Goal: Task Accomplishment & Management: Complete application form

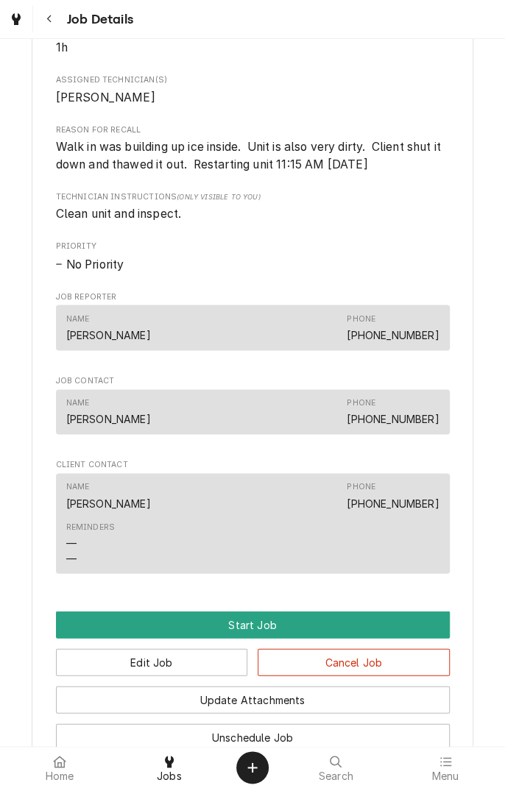
scroll to position [895, 0]
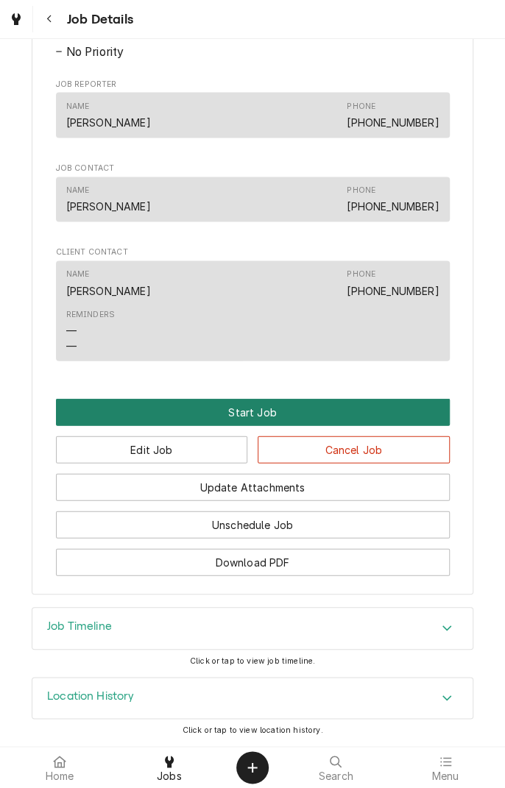
click at [256, 411] on button "Start Job" at bounding box center [253, 411] width 394 height 27
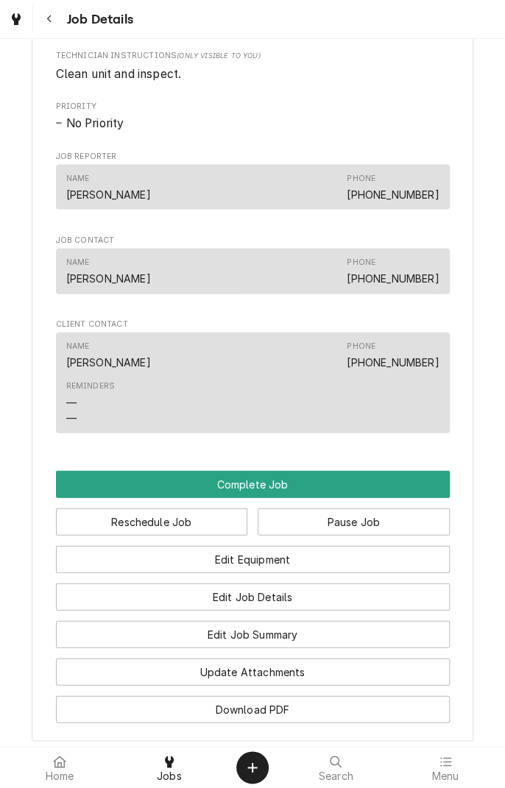
scroll to position [867, 0]
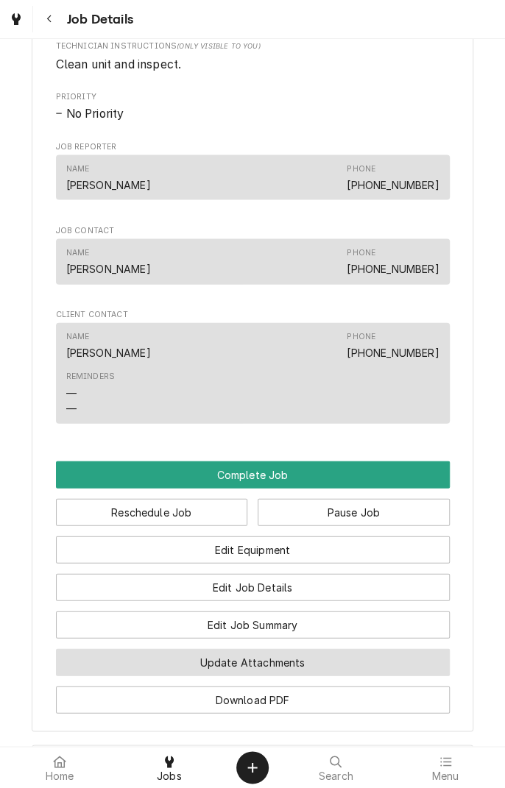
click at [296, 675] on button "Update Attachments" at bounding box center [253, 661] width 394 height 27
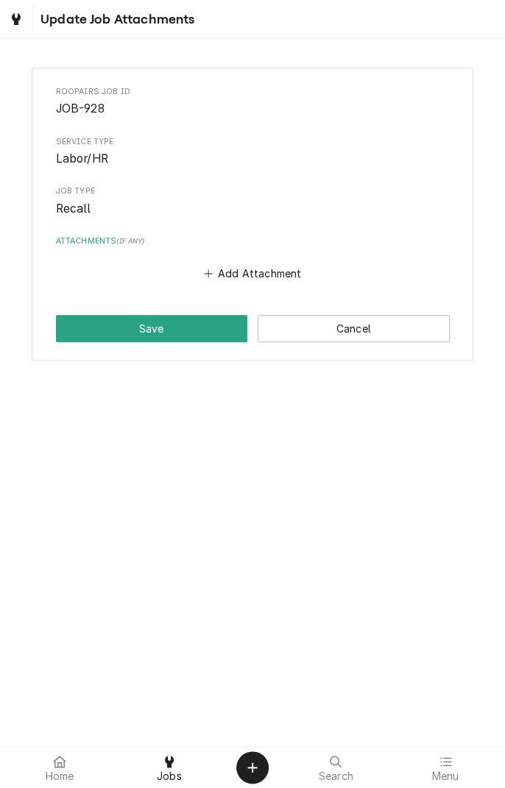
click at [222, 281] on button "Add Attachment" at bounding box center [252, 273] width 103 height 21
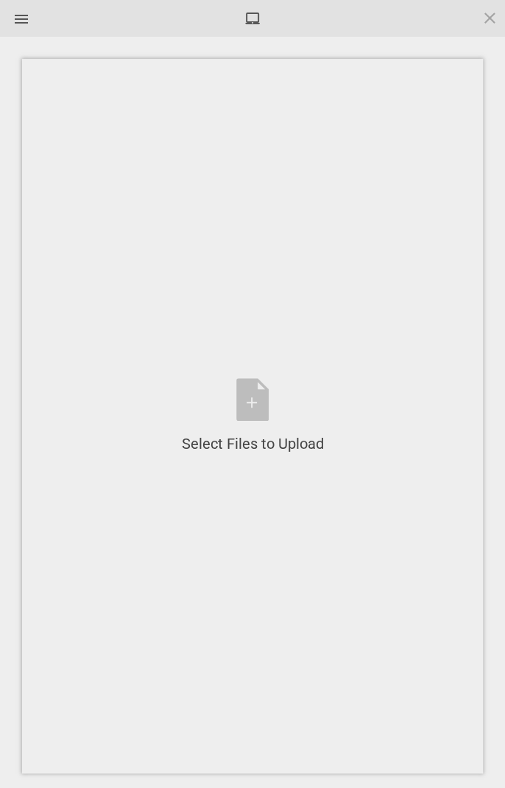
click at [252, 405] on div "Select Files to Upload or Drag and Drop, Copy and Paste Files" at bounding box center [253, 416] width 142 height 76
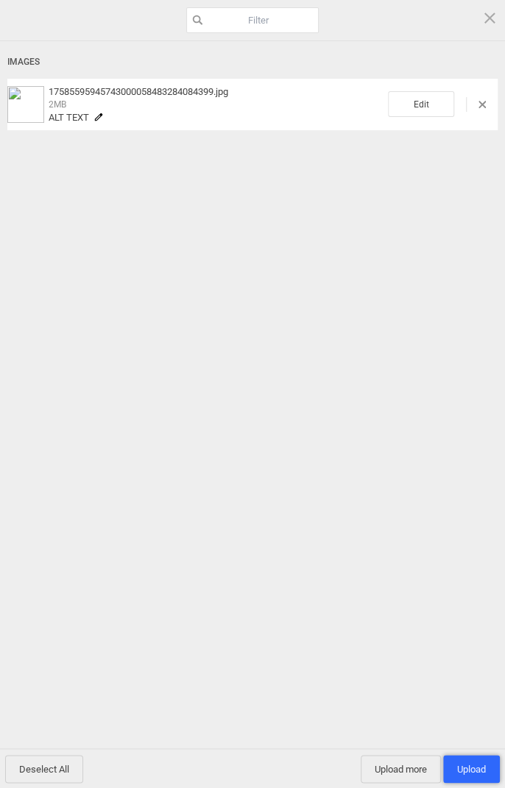
click at [470, 769] on span "Upload 1" at bounding box center [471, 769] width 29 height 11
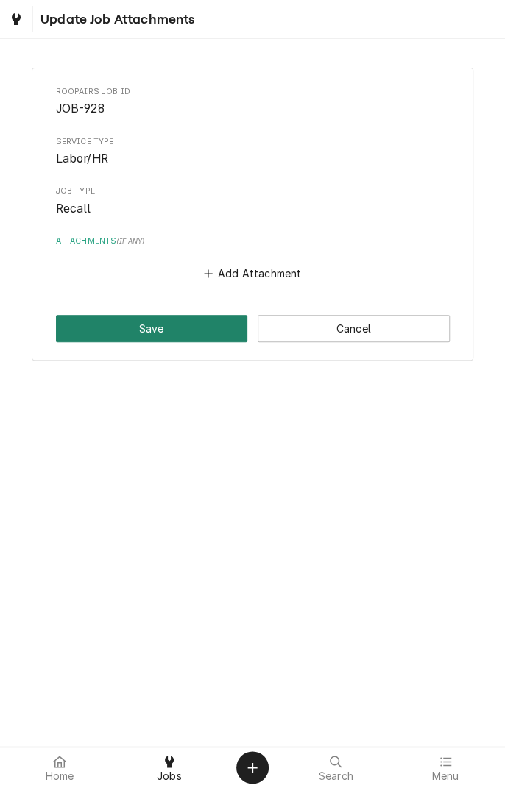
click at [153, 333] on button "Save" at bounding box center [152, 328] width 192 height 27
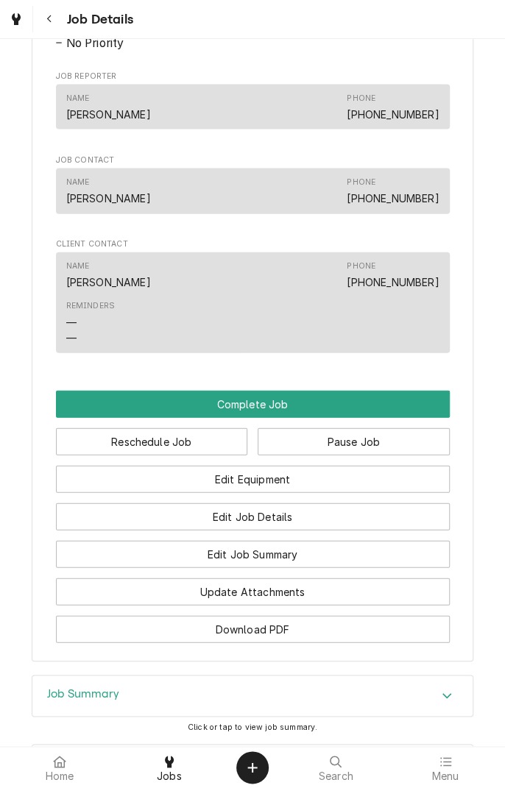
scroll to position [955, 0]
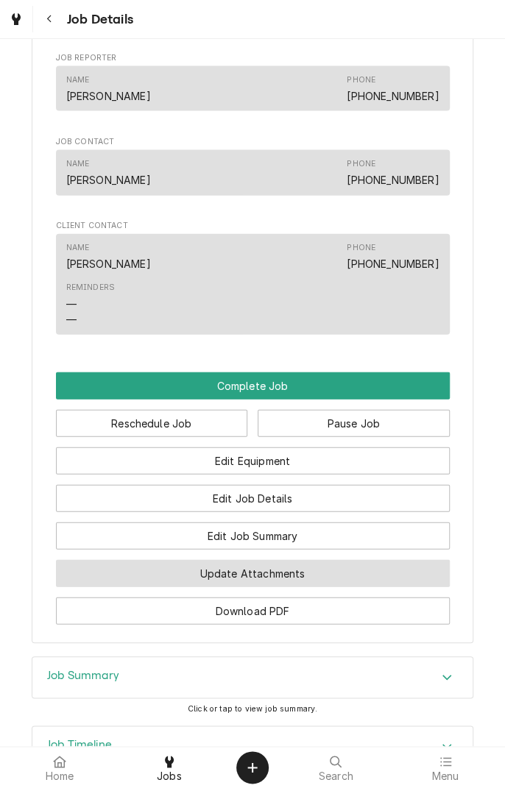
click at [319, 587] on button "Update Attachments" at bounding box center [253, 573] width 394 height 27
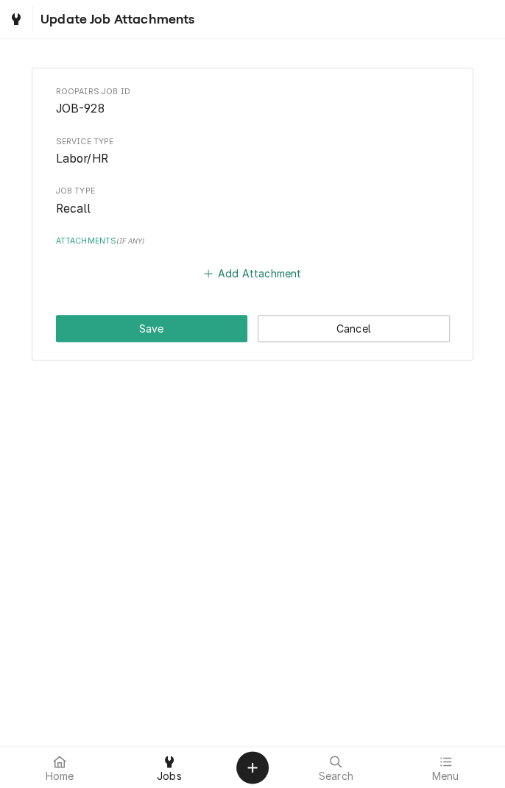
click at [224, 268] on button "Add Attachment" at bounding box center [252, 273] width 103 height 21
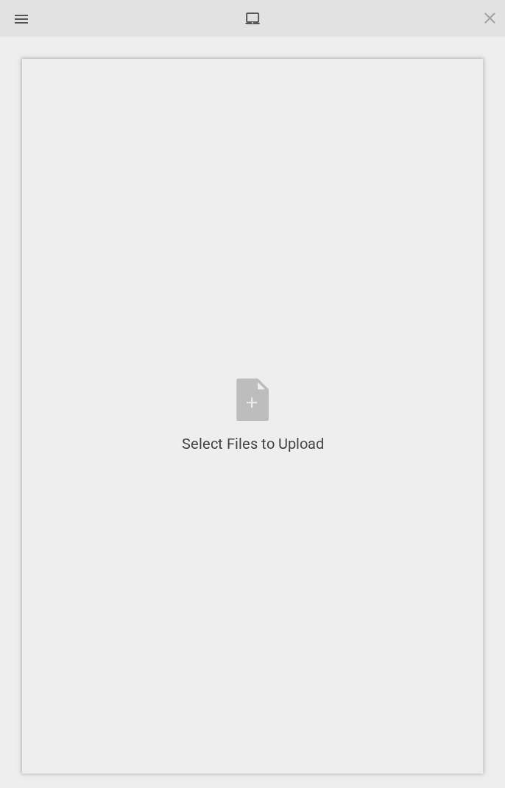
click at [256, 392] on div "Select Files to Upload or Drag and Drop, Copy and Paste Files" at bounding box center [253, 416] width 142 height 76
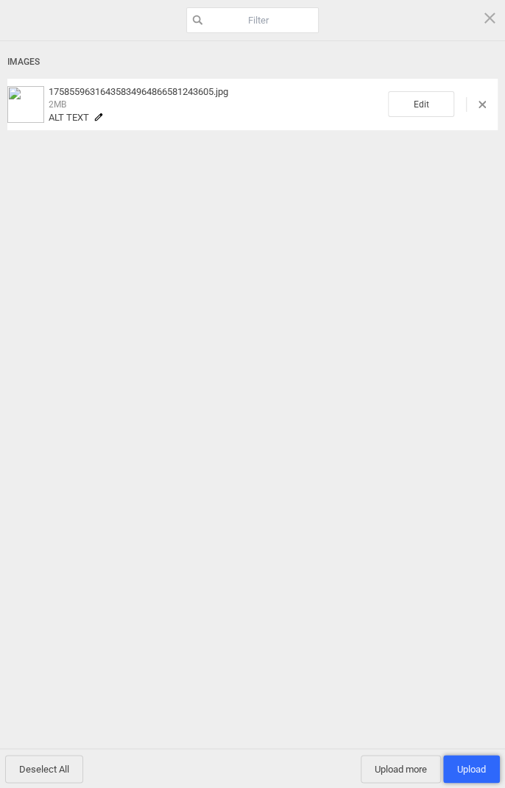
click at [469, 766] on span "Upload 1" at bounding box center [471, 769] width 29 height 11
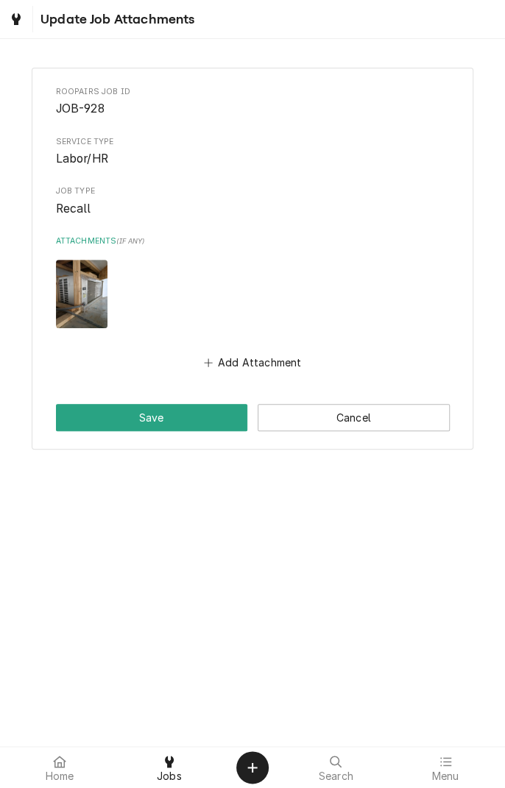
click at [110, 426] on button "Save" at bounding box center [152, 417] width 192 height 27
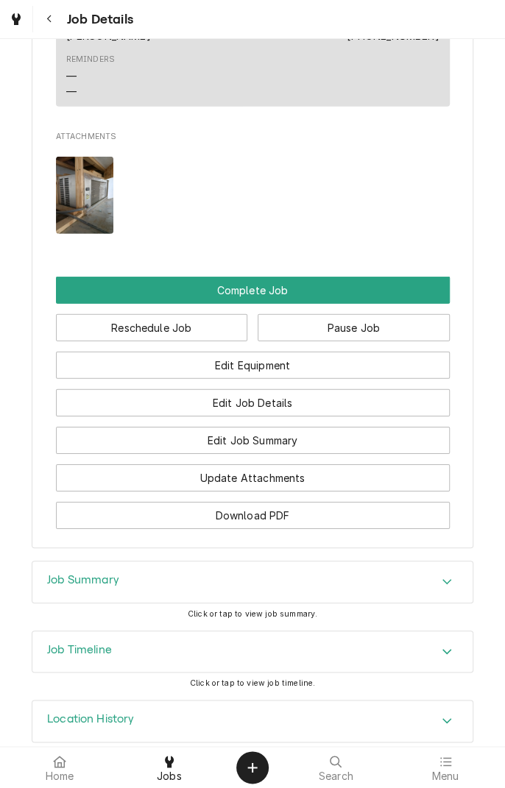
scroll to position [1222, 0]
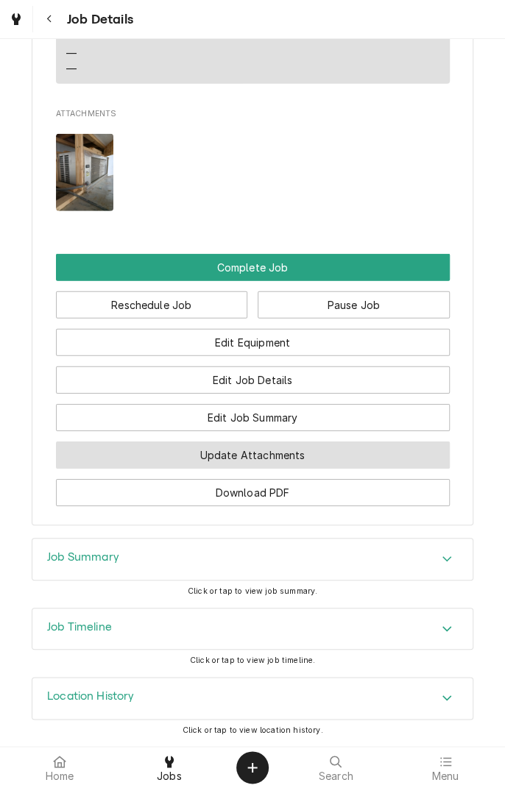
click at [315, 454] on button "Update Attachments" at bounding box center [253, 454] width 394 height 27
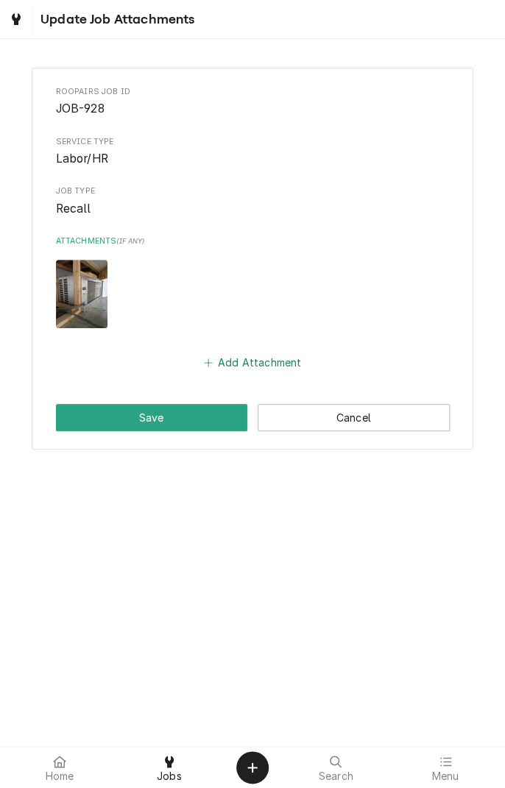
click at [249, 364] on button "Add Attachment" at bounding box center [252, 362] width 103 height 21
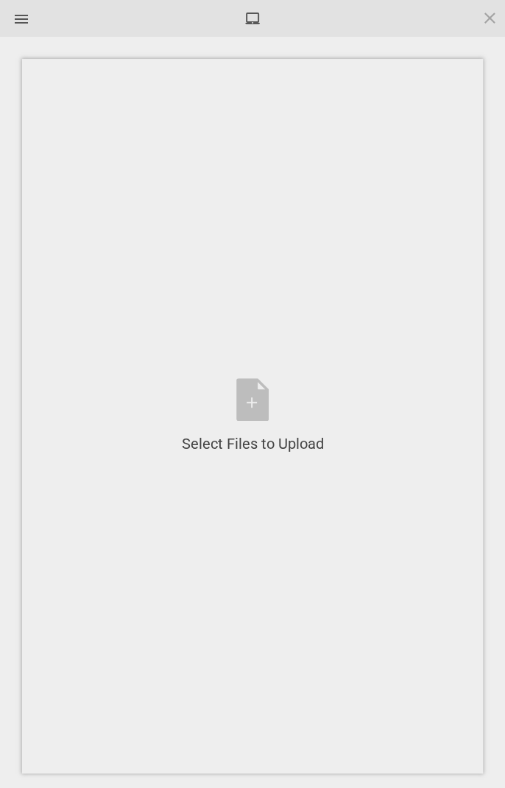
click at [259, 398] on div "Select Files to Upload or Drag and Drop, Copy and Paste Files" at bounding box center [253, 416] width 142 height 76
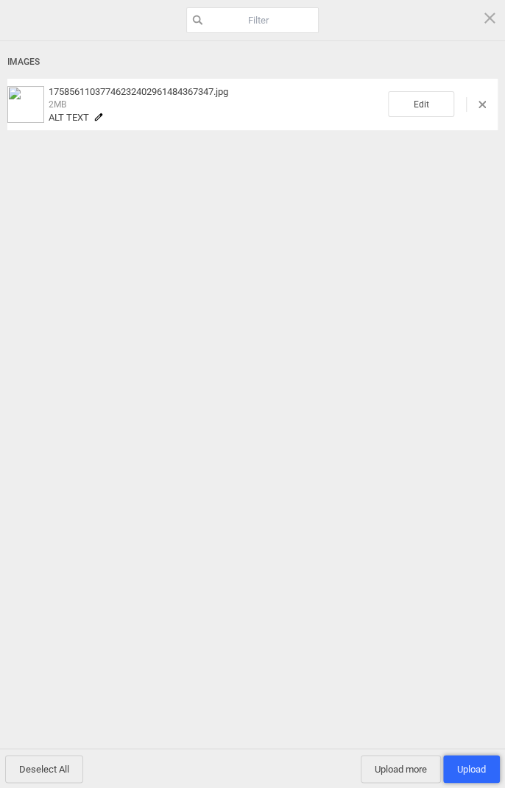
click at [466, 766] on span "Upload 1" at bounding box center [471, 769] width 29 height 11
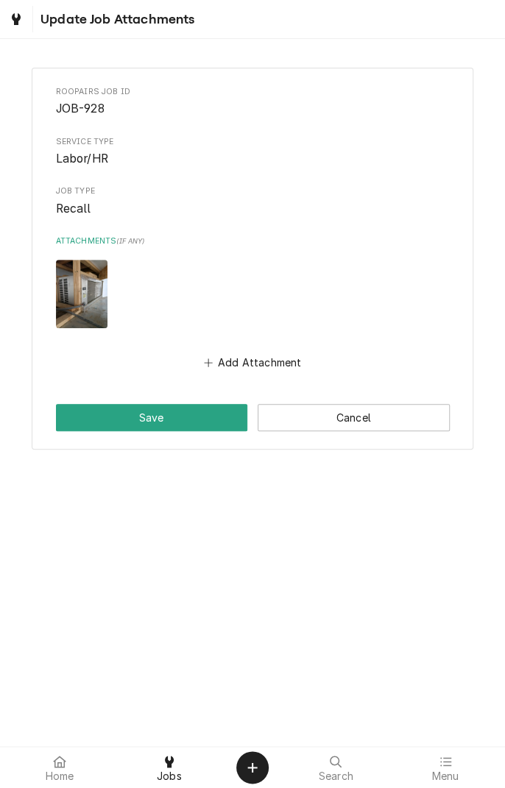
click at [135, 410] on button "Save" at bounding box center [152, 417] width 192 height 27
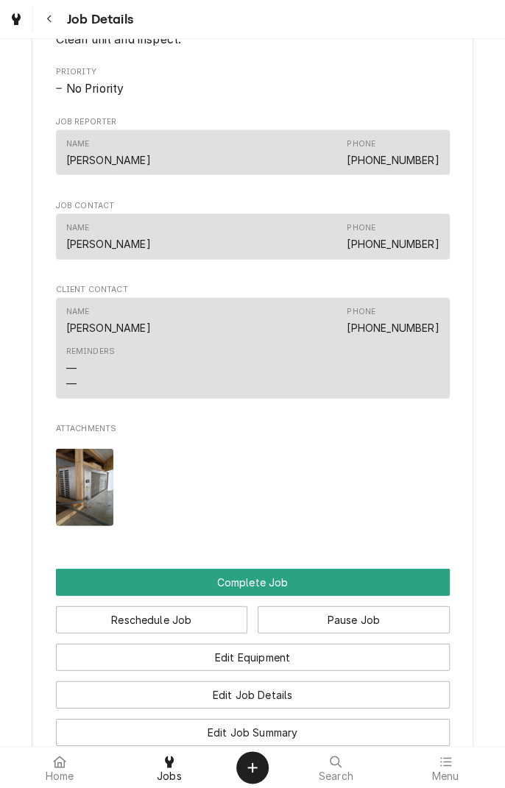
scroll to position [892, 0]
click at [503, 513] on div "Active Goliad Food Pantry Goliad Food Pantry / [STREET_ADDRESS] Open in Maps Re…" at bounding box center [252, 7] width 505 height 1689
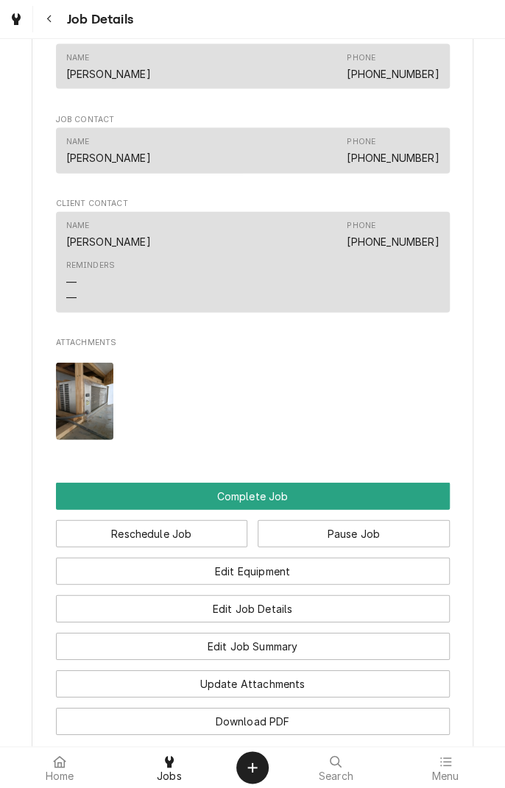
scroll to position [981, 0]
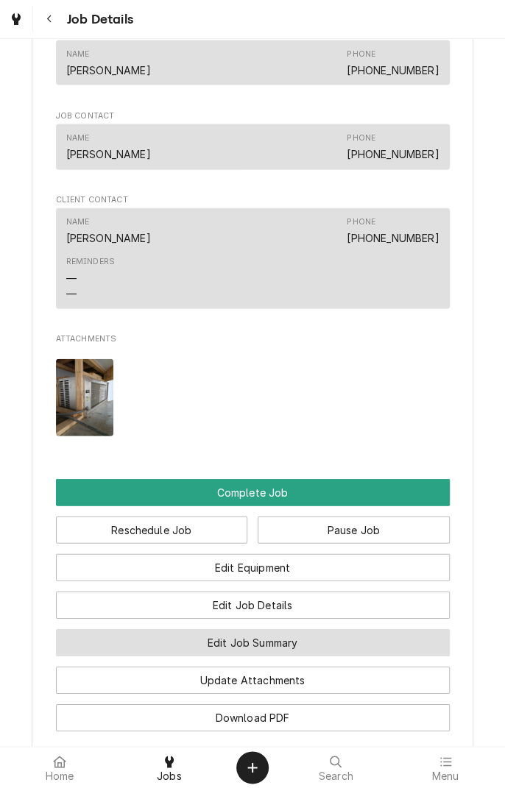
click at [328, 656] on button "Edit Job Summary" at bounding box center [253, 642] width 394 height 27
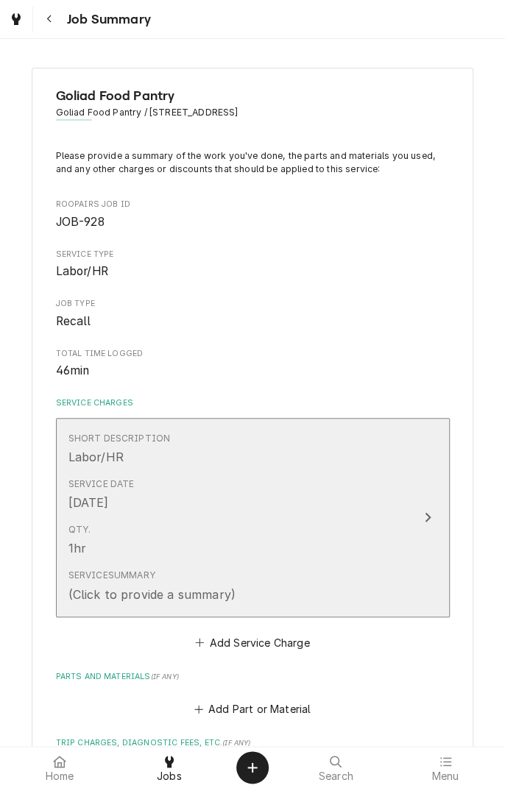
click at [337, 583] on div "Service Summary (Click to provide a summary)" at bounding box center [237, 586] width 338 height 46
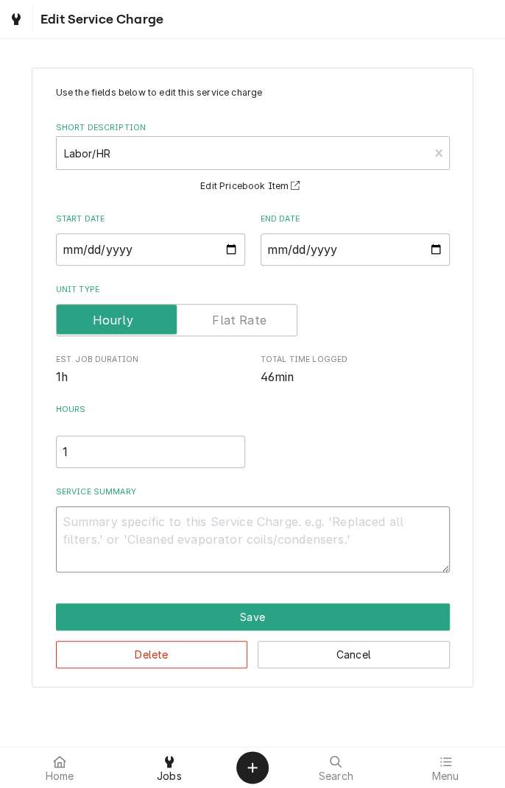
click at [218, 528] on textarea "Service Summary" at bounding box center [253, 539] width 394 height 66
type textarea "x"
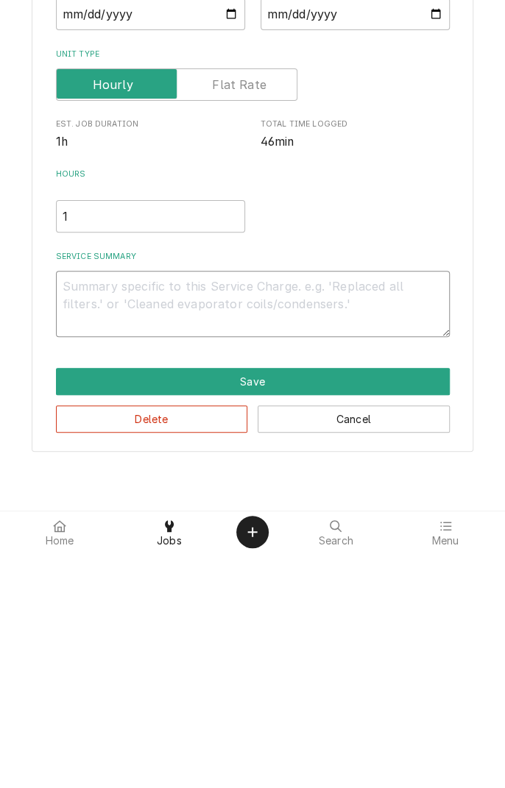
type textarea "9"
type textarea "x"
type textarea "9/"
type textarea "x"
type textarea "9/2"
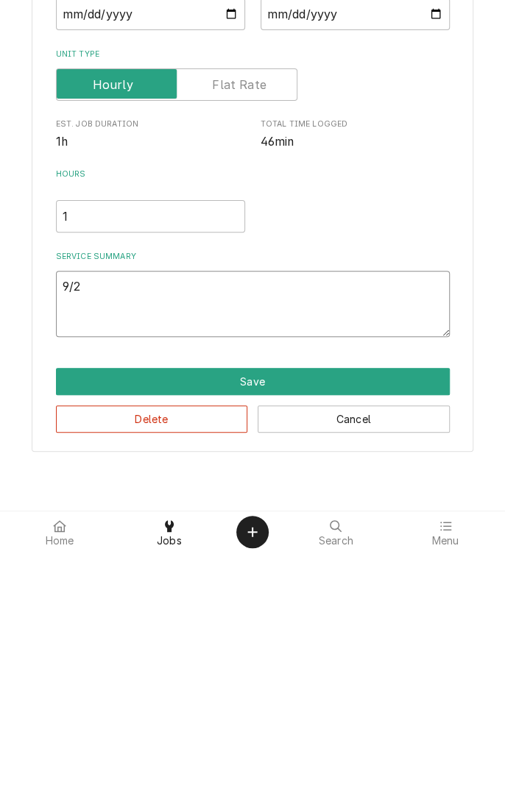
type textarea "x"
type textarea "9/22"
type textarea "x"
type textarea "9/22/"
type textarea "x"
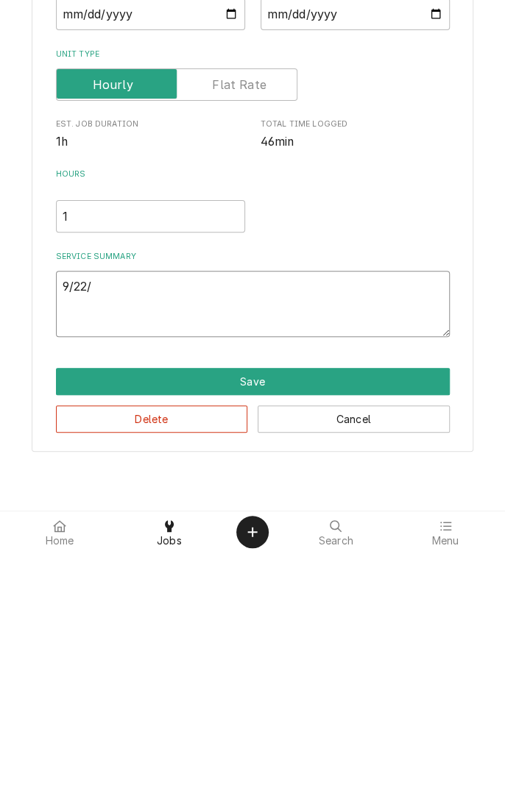
type textarea "9/22/2"
type textarea "x"
type textarea "9/22/25"
type textarea "x"
type textarea "9/22/25"
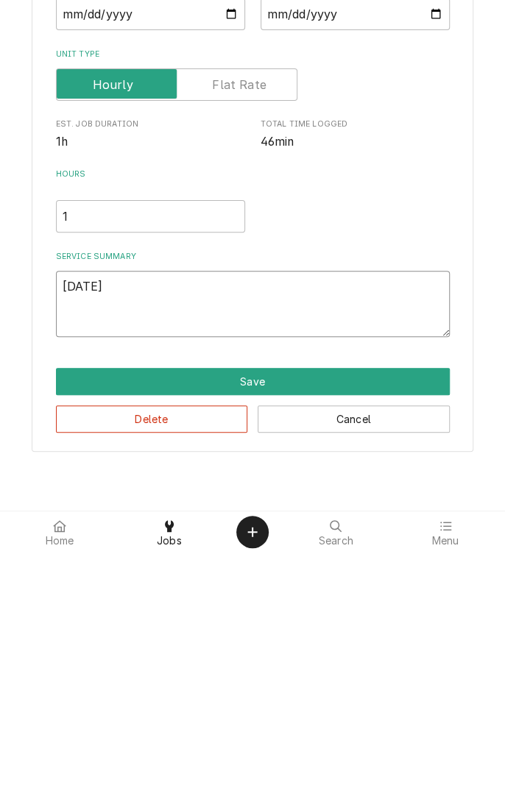
type textarea "x"
type textarea "9/22/25 d"
type textarea "x"
type textarea "9/22/25 di"
type textarea "x"
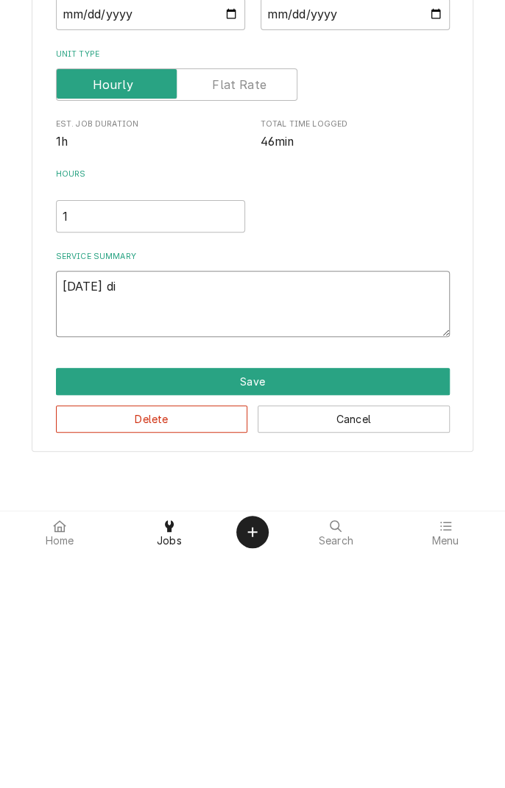
type textarea "9/22/25 dia"
type textarea "x"
type textarea "9/22/25 diagnosed"
type textarea "x"
type textarea "9/22/25 diagnosed w"
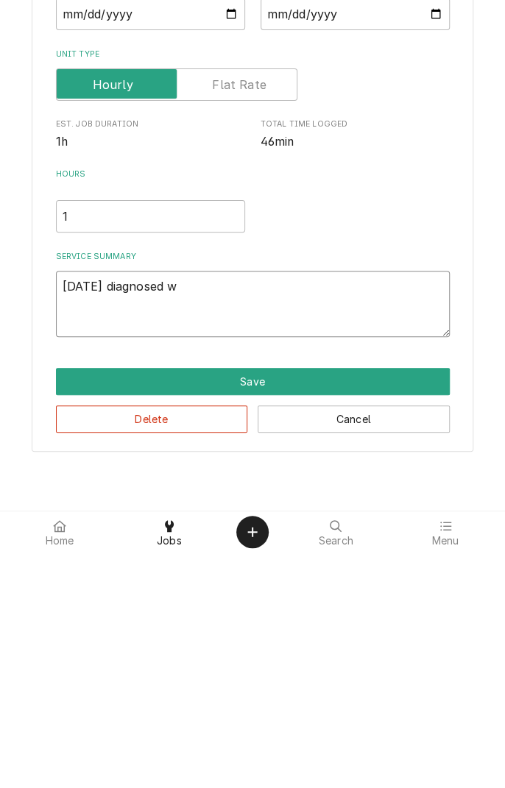
type textarea "x"
type textarea "9/22/25 diagnosed wa"
type textarea "x"
type textarea "9/22/25 diagnosed wal"
type textarea "x"
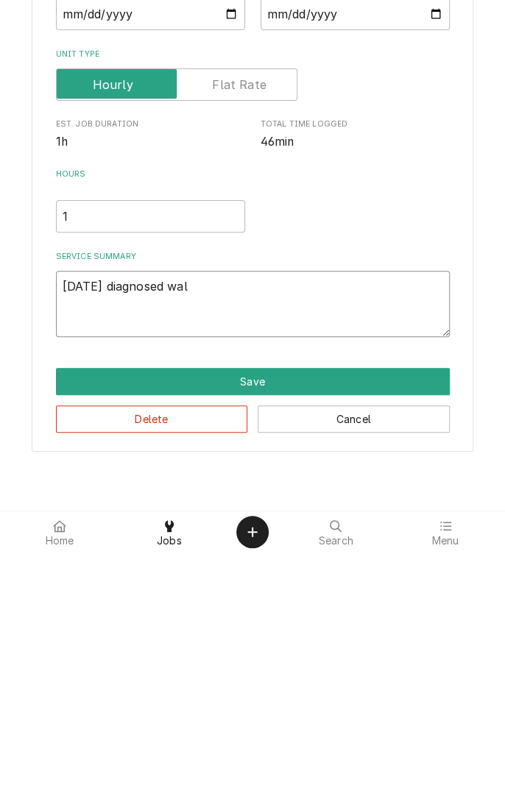
type textarea "9/22/25 diagnosed walk"
type textarea "x"
type textarea "9/22/25 diagnosed walki"
type textarea "x"
type textarea "9/22/25 diagnosed walkin"
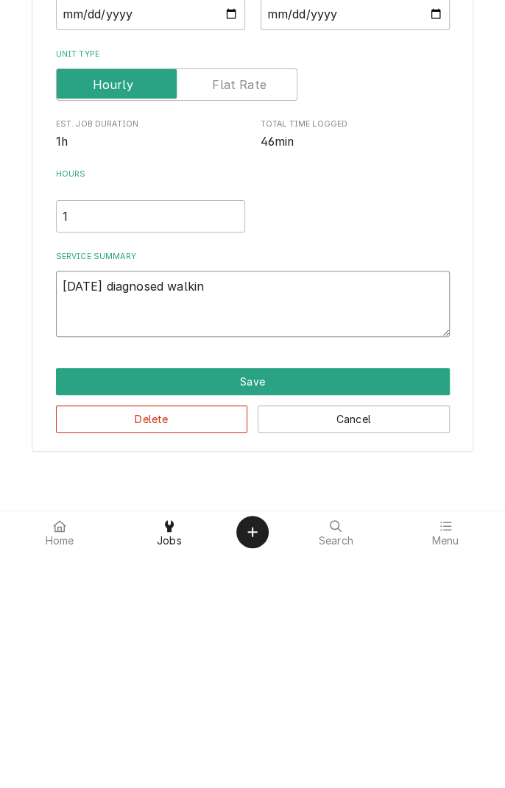
type textarea "x"
type textarea "9/22/25 diagnosed walkin"
type textarea "x"
type textarea "9/22/25 diagnosed walkin f"
type textarea "x"
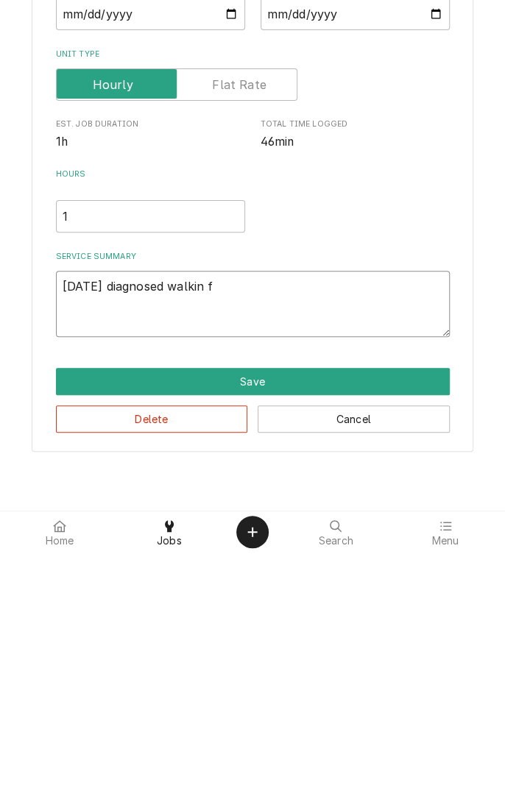
type textarea "9/22/25 diagnosed walkin fr"
type textarea "x"
type textarea "9/22/25 diagnosed walkin fre"
type textarea "x"
type textarea "9/22/25 diagnosed walkin free"
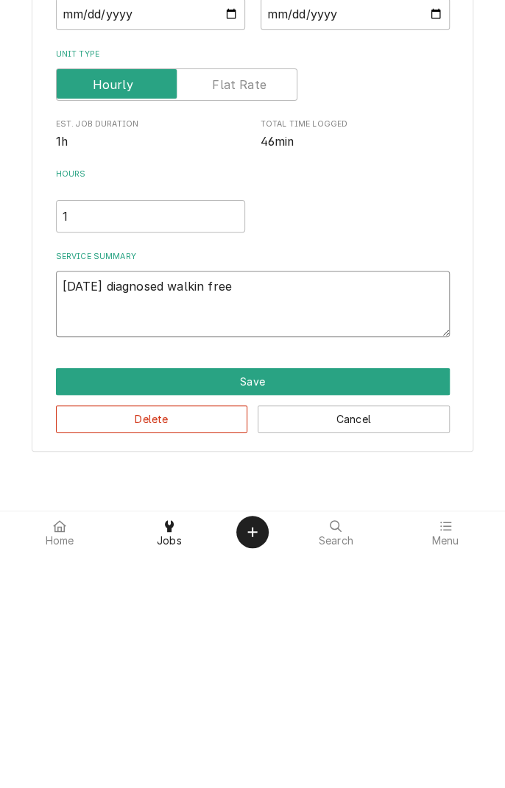
type textarea "x"
type textarea "9/22/25 diagnosed walkin freez"
type textarea "x"
type textarea "9/22/25 diagnosed walkin freeze"
type textarea "x"
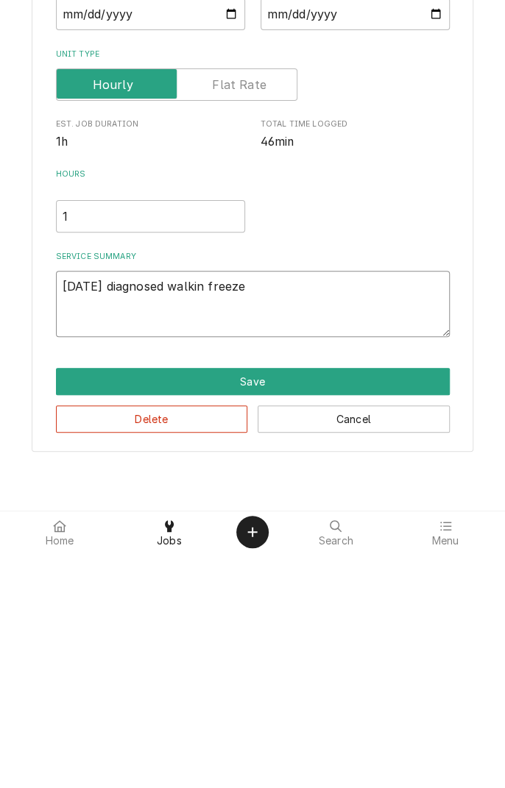
type textarea "9/22/25 diagnosed walkin freezer"
type textarea "x"
type textarea "9/22/25 diagnosed walkin freezer."
type textarea "x"
type textarea "9/22/25 diagnosed walkin freezer."
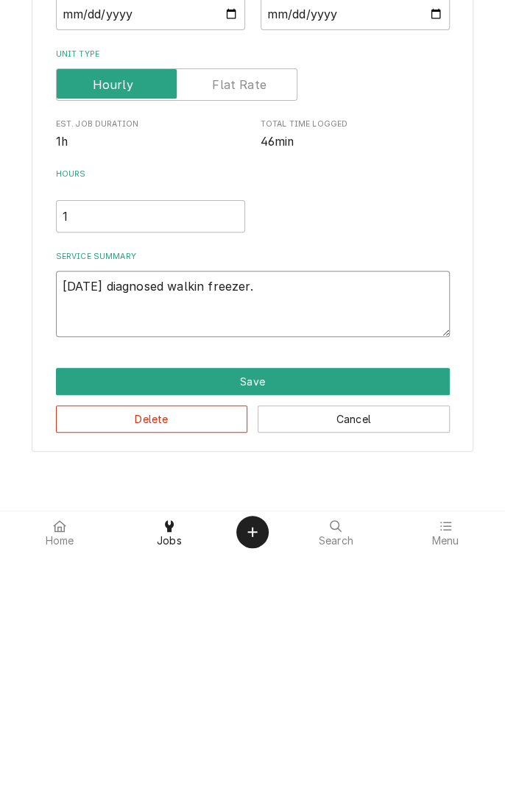
type textarea "x"
type textarea "9/22/25 diagnosed walkin freezer."
type textarea "x"
type textarea "9/22/25 diagnosed walkin freezer. R"
type textarea "x"
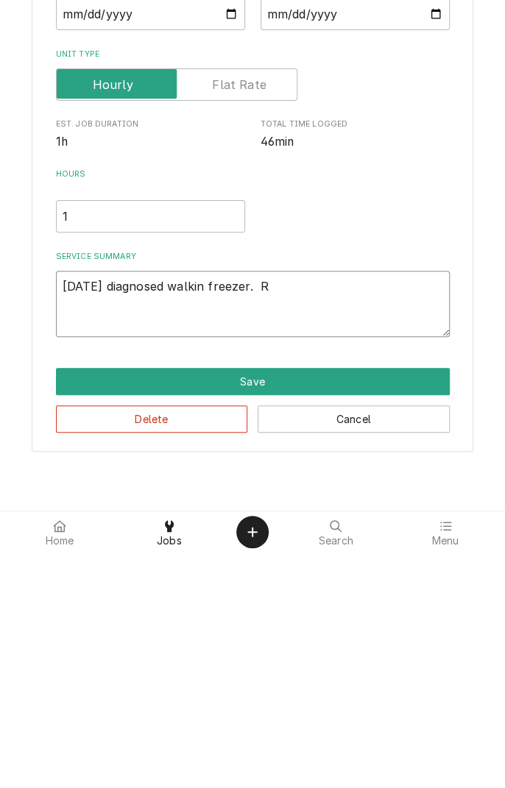
type textarea "9/22/25 diagnosed walkin freezer. Re"
type textarea "x"
type textarea "9/22/25 diagnosed walkin freezer. Ref"
type textarea "x"
type textarea "9/22/25 diagnosed walkin freezer. Refrigeration"
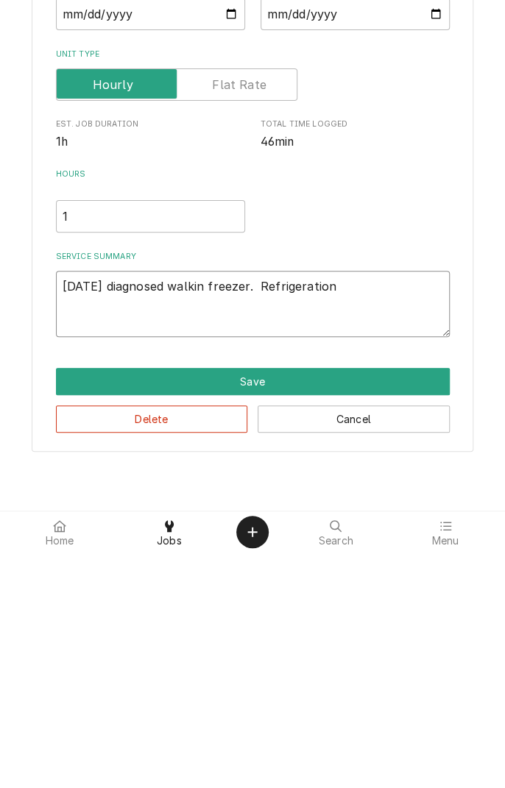
type textarea "x"
type textarea "9/22/25 diagnosed walkin freezer. Refrigeration u"
type textarea "x"
type textarea "9/22/25 diagnosed walkin freezer. Refrigeration un"
type textarea "x"
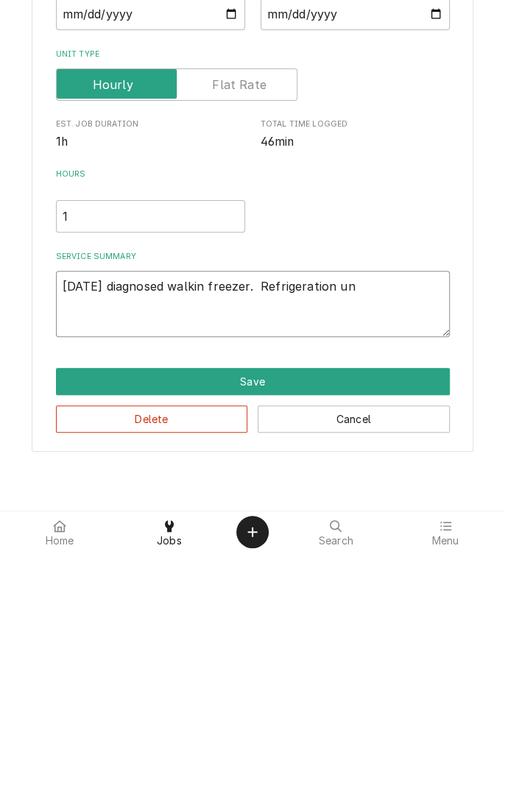
type textarea "9/22/25 diagnosed walkin freezer. Refrigeration uni"
type textarea "x"
type textarea "9/22/25 diagnosed walkin freezer. Refrigeration unit"
type textarea "x"
type textarea "9/22/25 diagnosed walkin freezer. Refrigeration unit"
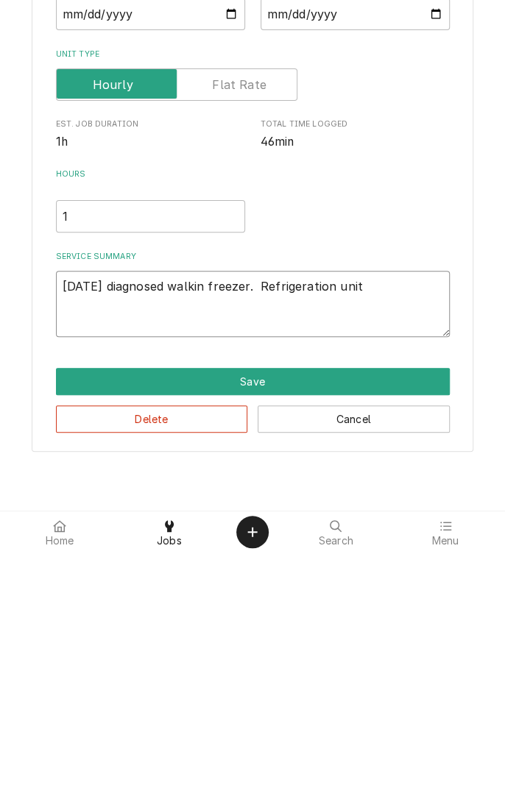
type textarea "x"
type textarea "9/22/25 diagnosed walkin freezer. Refrigeration unit h"
type textarea "x"
type textarea "9/22/25 diagnosed walkin freezer. Refrigeration unit ha"
type textarea "x"
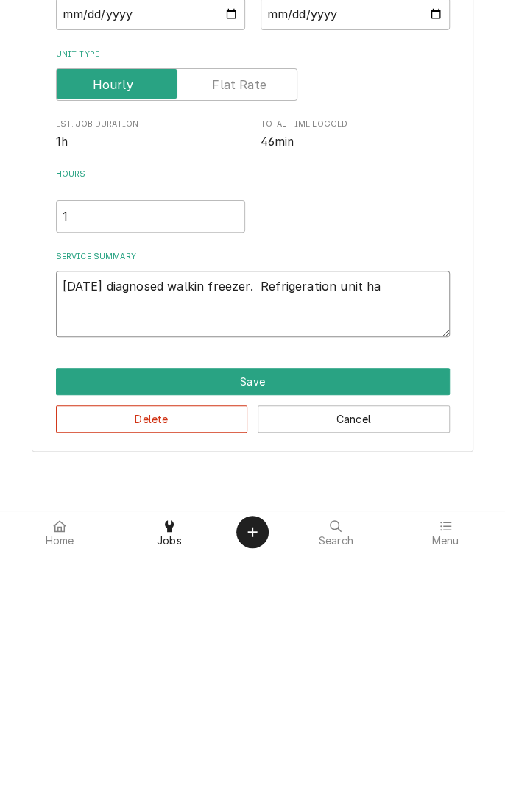
type textarea "9/22/25 diagnosed walkin freezer. Refrigeration unit has"
type textarea "x"
type textarea "9/22/25 diagnosed walkin freezer. Refrigeration unit has"
type textarea "x"
type textarea "9/22/25 diagnosed walkin freezer. Refrigeration unit has o"
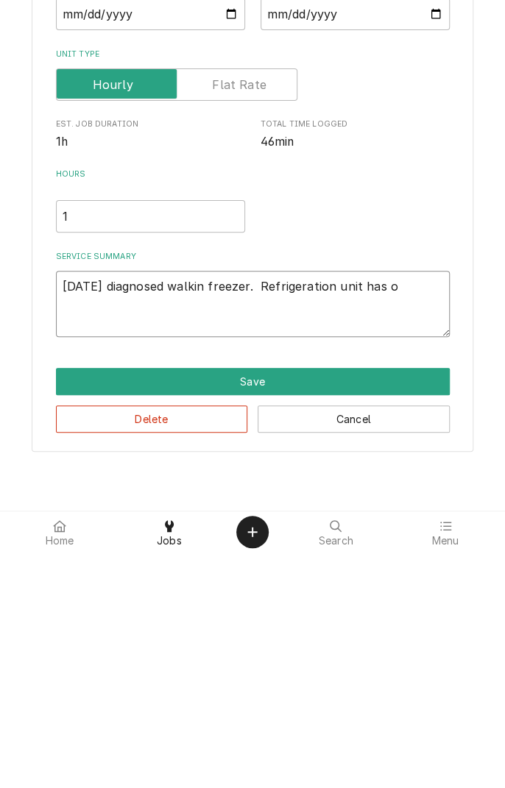
type textarea "x"
type textarea "9/22/25 diagnosed walkin freezer. Refrigeration unit has ob"
type textarea "x"
type textarea "9/22/25 diagnosed walkin freezer. Refrigeration unit has obs"
type textarea "x"
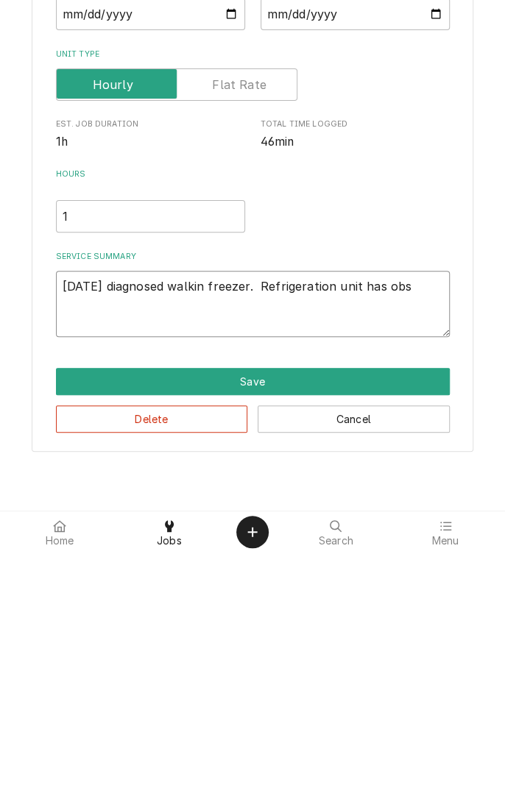
type textarea "9/22/25 diagnosed walkin freezer. Refrigeration unit has obsr"
type textarea "x"
type textarea "9/22/25 diagnosed walkin freezer. Refrigeration unit has obsrt"
type textarea "x"
type textarea "9/22/25 diagnosed walkin freezer. Refrigeration unit has obsr"
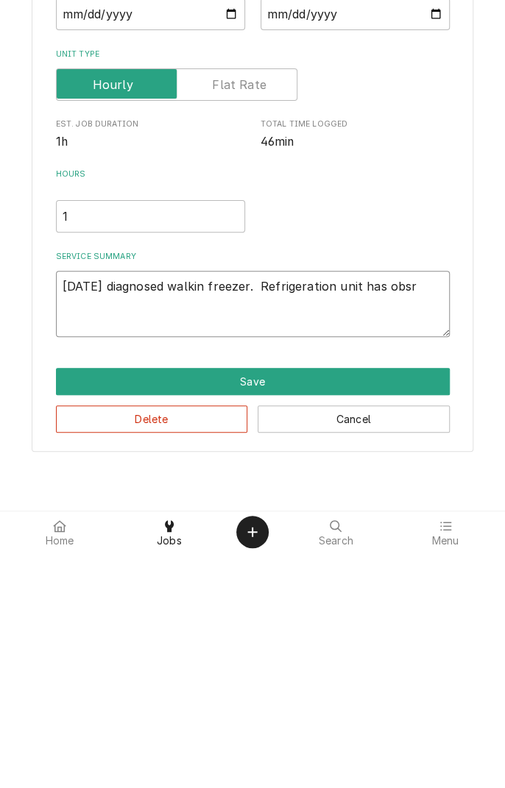
type textarea "x"
type textarea "9/22/25 diagnosed walkin freezer. Refrigeration unit has obs"
type textarea "x"
type textarea "9/22/25 diagnosed walkin freezer. Refrigeration unit has obst"
type textarea "x"
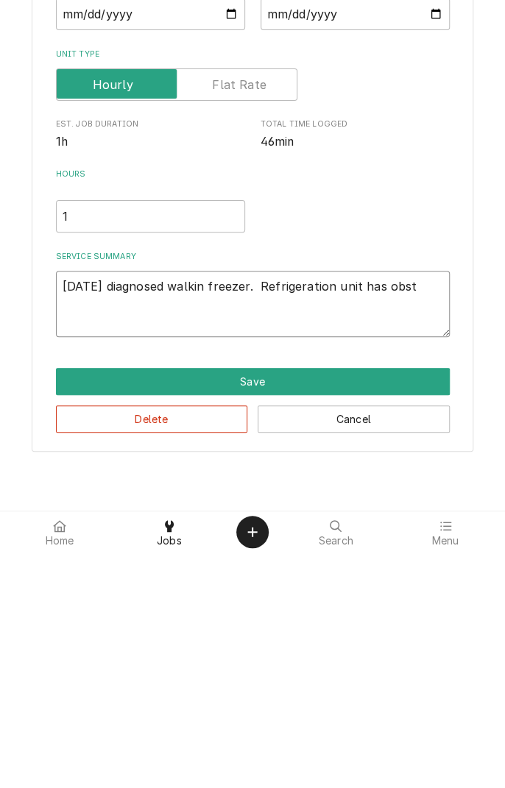
type textarea "9/22/25 diagnosed walkin freezer. Refrigeration unit has obstr"
type textarea "x"
type textarea "9/22/25 diagnosed walkin freezer. Refrigeration unit has obstruction"
type textarea "x"
type textarea "9/22/25 diagnosed walkin freezer. Refrigeration unit has obstruction b"
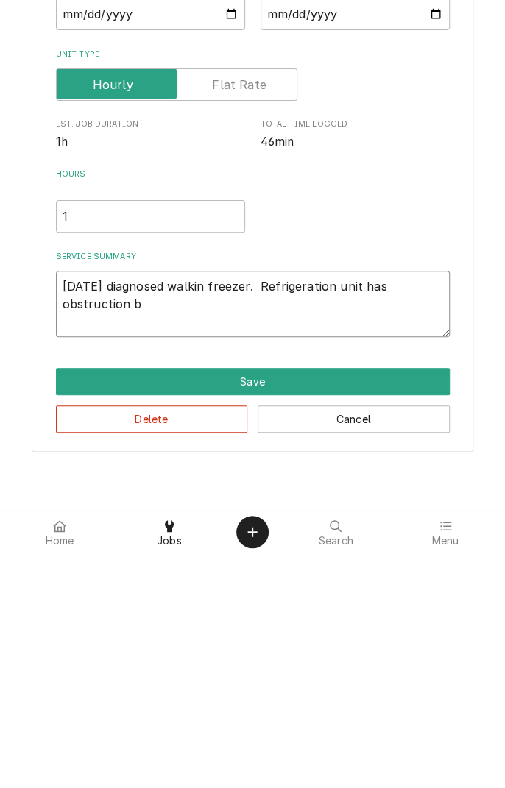
type textarea "x"
type textarea "9/22/25 diagnosed walkin freezer. Refrigeration unit has obstruction bu"
type textarea "x"
type textarea "9/22/25 diagnosed walkin freezer. Refrigeration unit has obstruction bui"
type textarea "x"
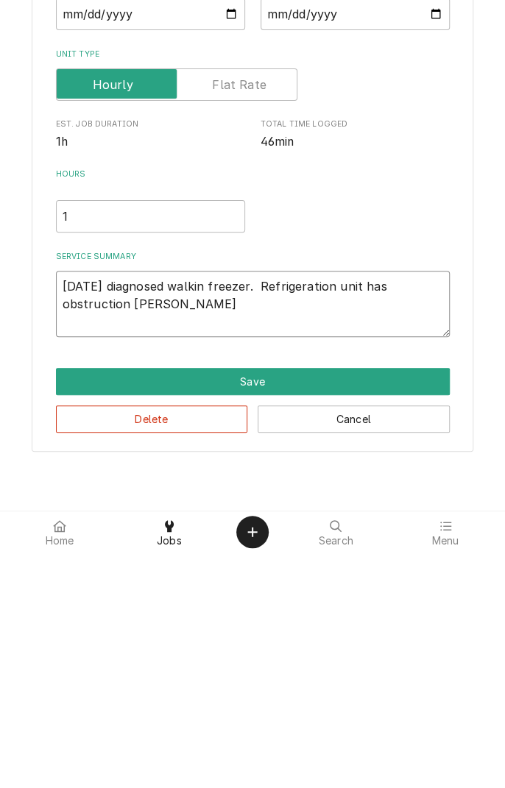
type textarea "9/22/25 diagnosed walkin freezer. Refrigeration unit has obstruction buil"
type textarea "x"
type textarea "9/22/25 diagnosed walkin freezer. Refrigeration unit has obstruction build"
type textarea "x"
type textarea "9/22/25 diagnosed walkin freezer. Refrigeration unit has obstruction build"
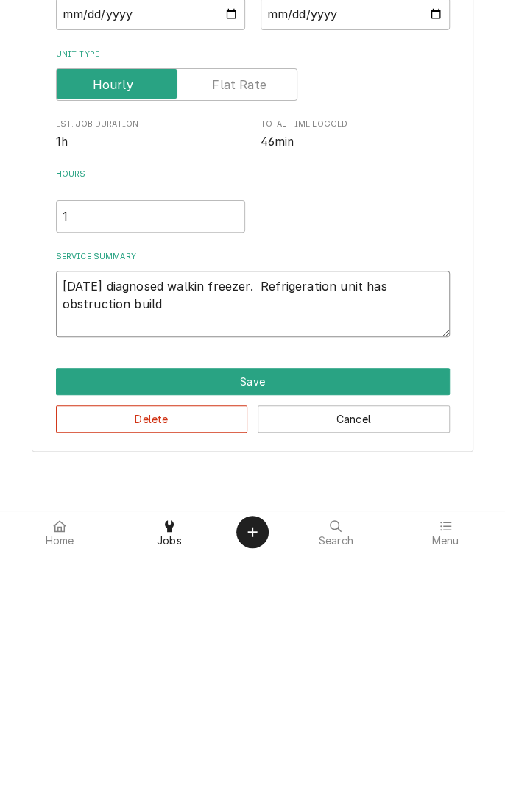
type textarea "x"
type textarea "9/22/25 diagnosed walkin freezer. Refrigeration unit has obstruction build a"
type textarea "x"
type textarea "9/22/25 diagnosed walkin freezer. Refrigeration unit has obstruction build ar"
type textarea "x"
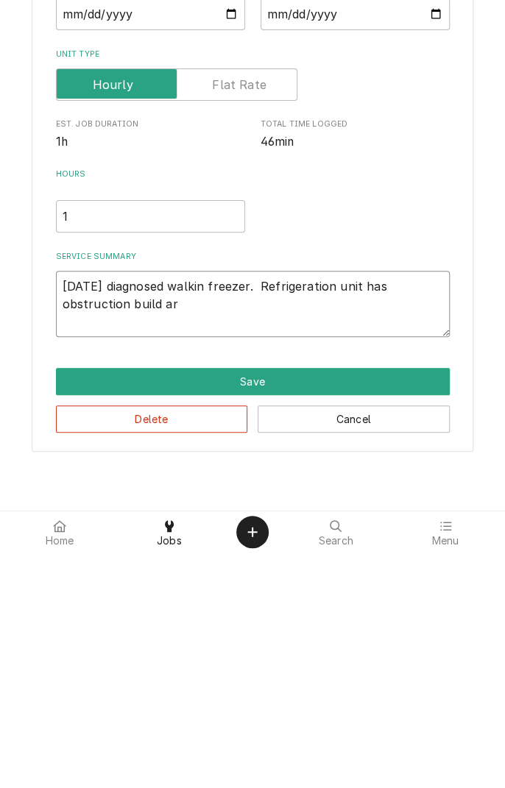
type textarea "9/22/25 diagnosed walkin freezer. Refrigeration unit has obstruction build aro"
type textarea "x"
type textarea "9/22/25 diagnosed walkin freezer. Refrigeration unit has obstruction build arou"
type textarea "x"
type textarea "9/22/25 diagnosed walkin freezer. Refrigeration unit has obstruction build aroun"
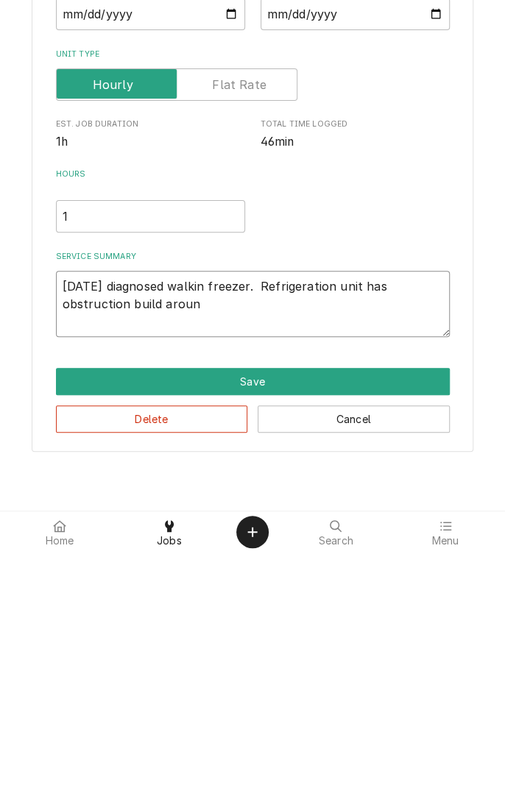
type textarea "x"
type textarea "9/22/25 diagnosed walkin freezer. Refrigeration unit has obstruction build arou…"
type textarea "x"
type textarea "9/22/25 diagnosed walkin freezer. Refrigeration unit has obstruction build arou…"
type textarea "x"
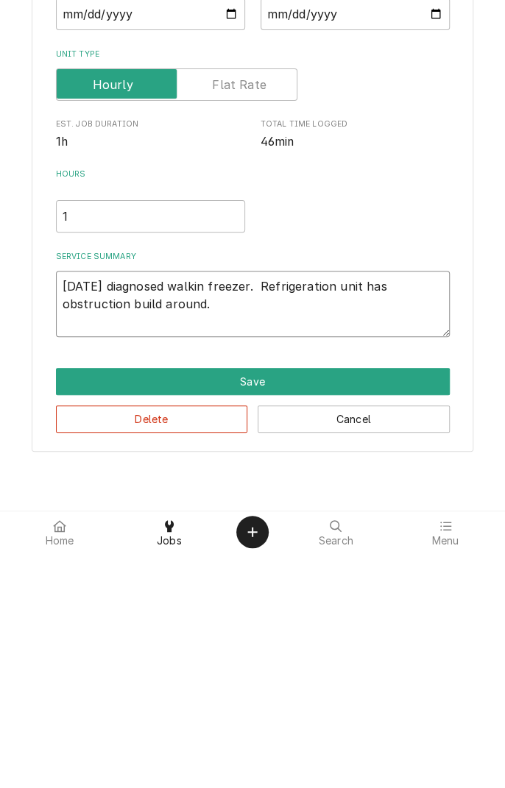
type textarea "9/22/25 diagnosed walkin freezer. Refrigeration unit has obstruction build arou…"
type textarea "x"
type textarea "9/22/25 diagnosed walkin freezer. Refrigeration unit has obstruction build arou…"
type textarea "x"
type textarea "9/22/25 diagnosed walkin freezer. Refrigeration unit has obstruction build arou…"
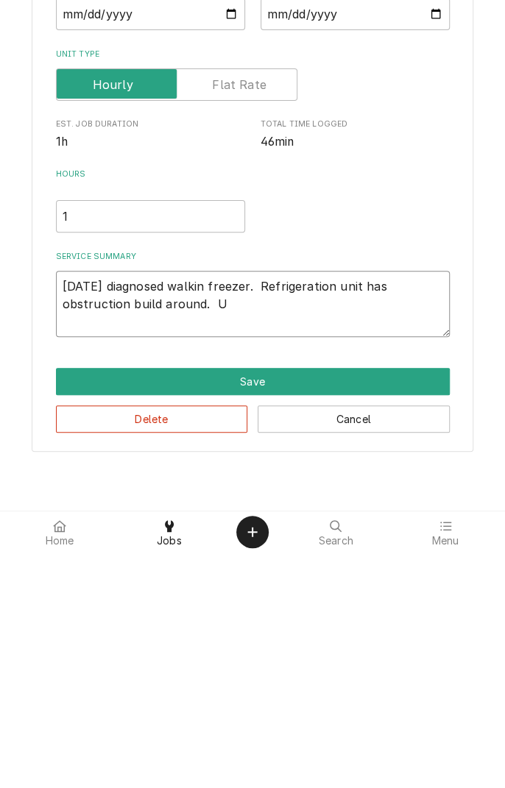
type textarea "x"
type textarea "9/22/25 diagnosed walkin freezer. Refrigeration unit has obstruction build arou…"
type textarea "x"
type textarea "9/22/25 diagnosed walkin freezer. Refrigeration unit has obstruction build arou…"
type textarea "x"
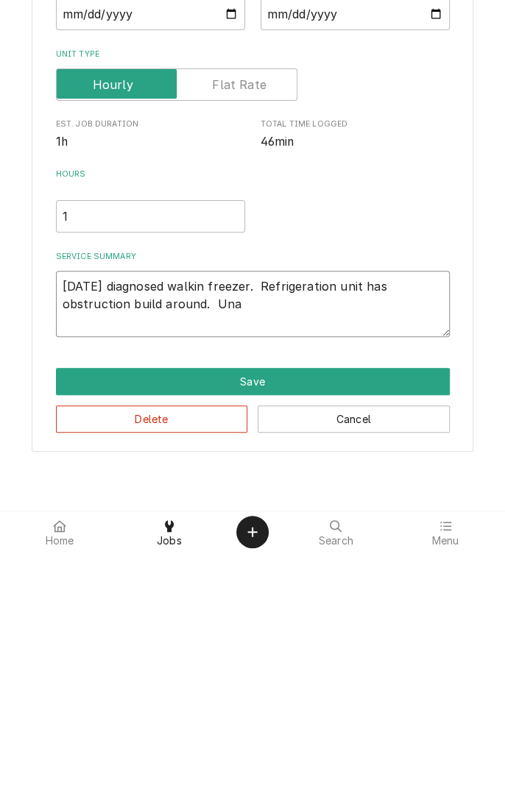
type textarea "9/22/25 diagnosed walkin freezer. Refrigeration unit has obstruction build arou…"
type textarea "x"
type textarea "9/22/25 diagnosed walkin freezer. Refrigeration unit has obstruction build arou…"
type textarea "x"
type textarea "9/22/25 diagnosed walkin freezer. Refrigeration unit has obstruction build arou…"
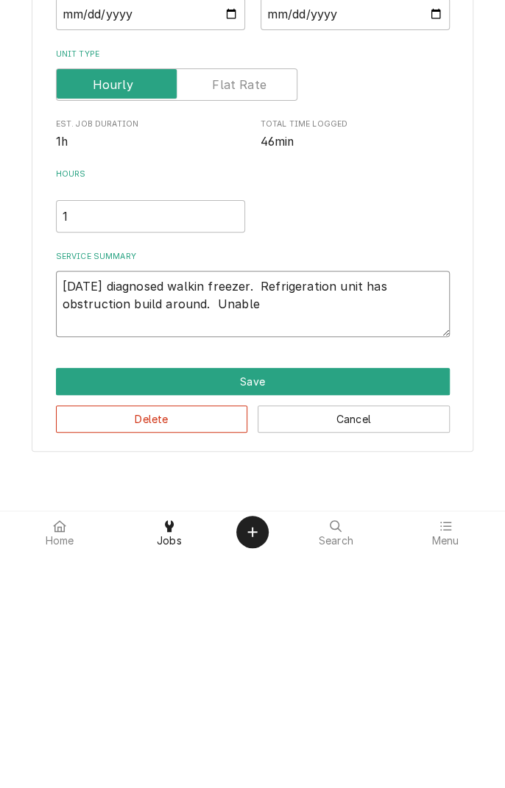
type textarea "x"
type textarea "9/22/25 diagnosed walkin freezer. Refrigeration unit has obstruction build arou…"
type textarea "x"
type textarea "9/22/25 diagnosed walkin freezer. Refrigeration unit has obstruction build arou…"
type textarea "x"
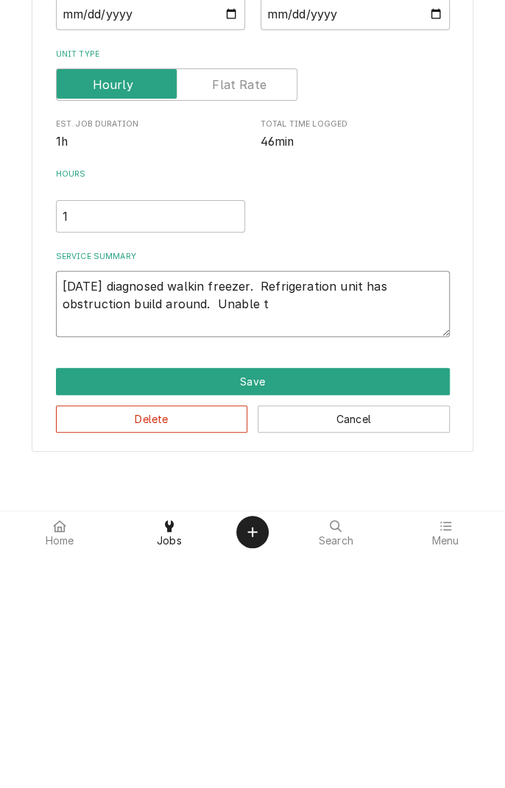
type textarea "9/22/25 diagnosed walkin freezer. Refrigeration unit has obstruction build arou…"
type textarea "x"
type textarea "9/22/25 diagnosed walkin freezer. Refrigeration unit has obstruction build arou…"
type textarea "x"
type textarea "9/22/25 diagnosed walkin freezer. Refrigeration unit has obstruction build arou…"
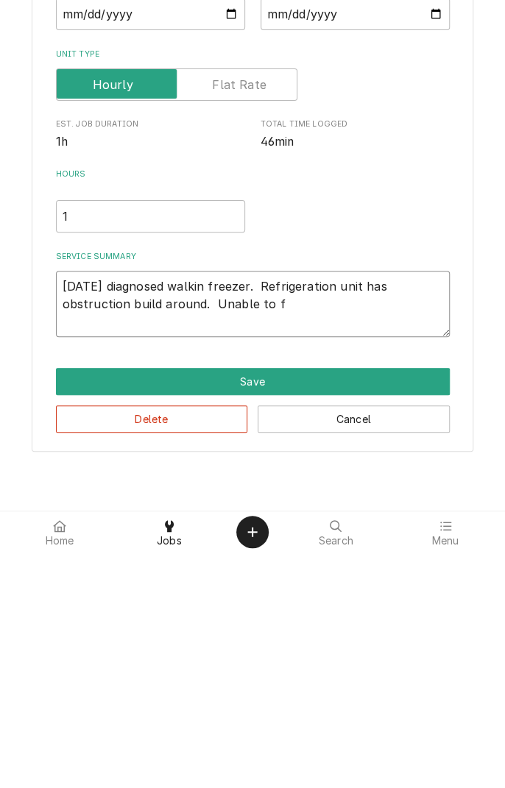
type textarea "x"
type textarea "9/22/25 diagnosed walkin freezer. Refrigeration unit has obstruction build arou…"
type textarea "x"
type textarea "9/22/25 diagnosed walkin freezer. Refrigeration unit has obstruction build arou…"
type textarea "x"
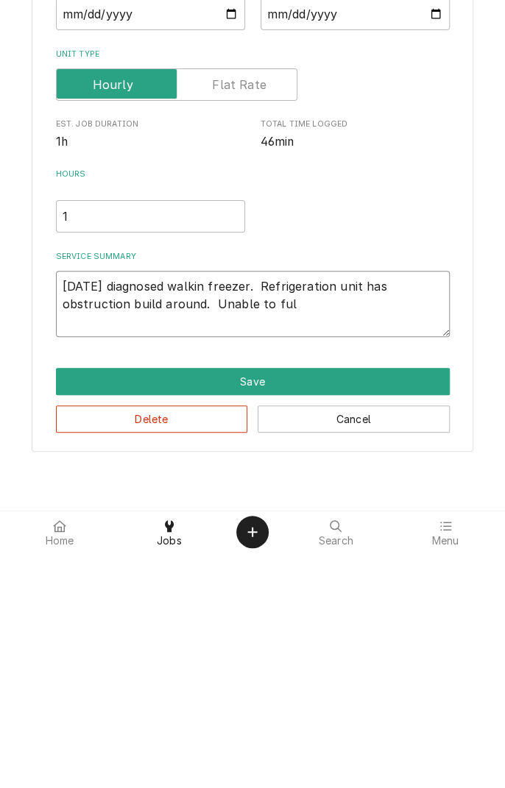
type textarea "9/22/25 diagnosed walkin freezer. Refrigeration unit has obstruction build arou…"
type textarea "x"
type textarea "9/22/25 diagnosed walkin freezer. Refrigeration unit has obstruction build arou…"
type textarea "x"
type textarea "9/22/25 diagnosed walkin freezer. Refrigeration unit has obstruction build arou…"
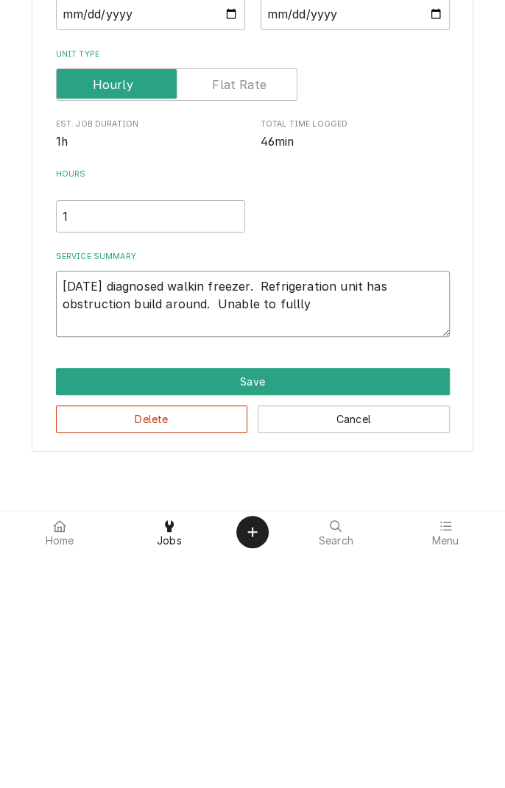
type textarea "x"
type textarea "9/22/25 diagnosed walkin freezer. Refrigeration unit has obstruction build arou…"
type textarea "x"
type textarea "9/22/25 diagnosed walkin freezer. Refrigeration unit has obstruction build arou…"
type textarea "x"
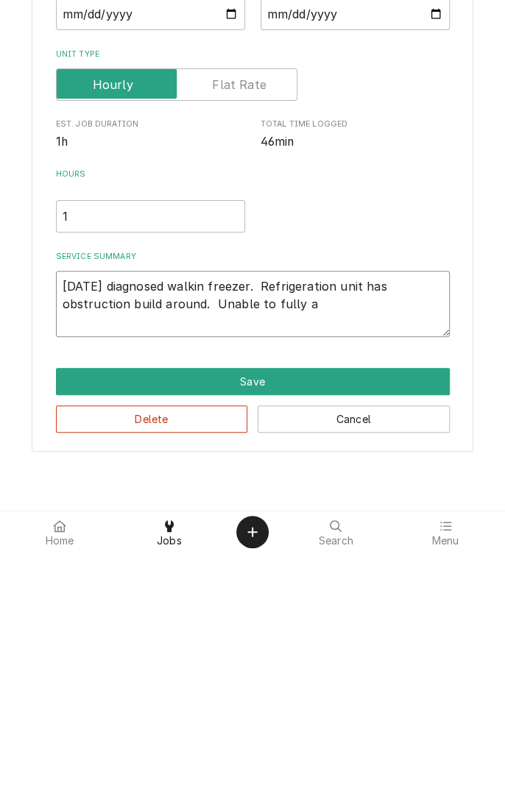
type textarea "9/22/25 diagnosed walkin freezer. Refrigeration unit has obstruction build arou…"
type textarea "x"
type textarea "9/22/25 diagnosed walkin freezer. Refrigeration unit has obstruction build arou…"
type textarea "x"
type textarea "9/22/25 diagnosed walkin freezer. Refrigeration unit has obstruction build arou…"
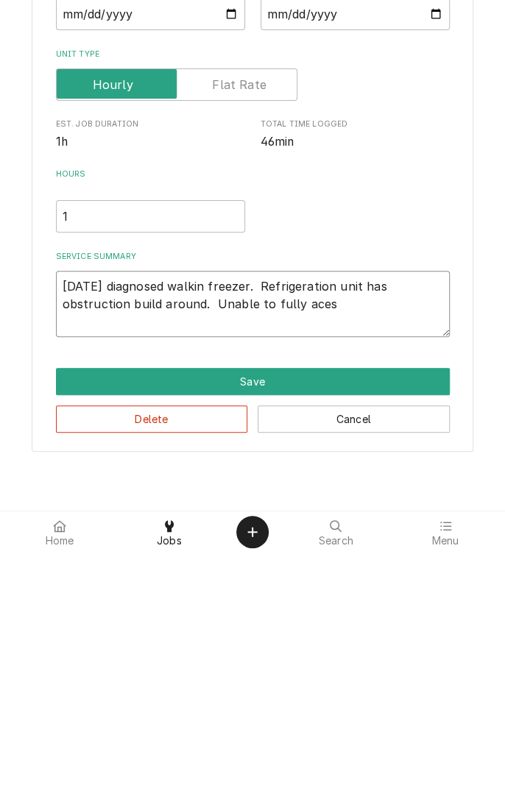
type textarea "x"
type textarea "9/22/25 diagnosed walkin freezer. Refrigeration unit has obstruction build arou…"
type textarea "x"
type textarea "9/22/25 diagnosed walkin freezer. Refrigeration unit has obstruction build arou…"
type textarea "x"
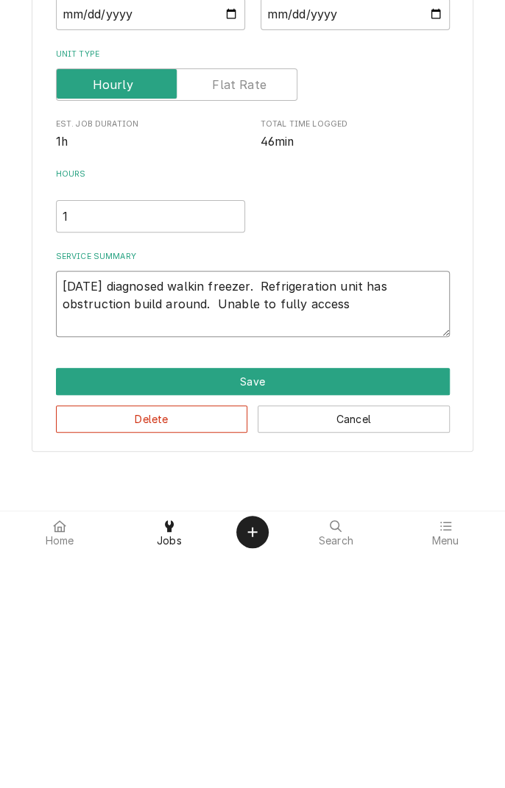
type textarea "9/22/25 diagnosed walkin freezer. Refrigeration unit has obstruction build arou…"
type textarea "x"
type textarea "9/22/25 diagnosed walkin freezer. Refrigeration unit has obstruction build arou…"
type textarea "x"
type textarea "9/22/25 diagnosed walkin freezer. Refrigeration unit has obstruction build arou…"
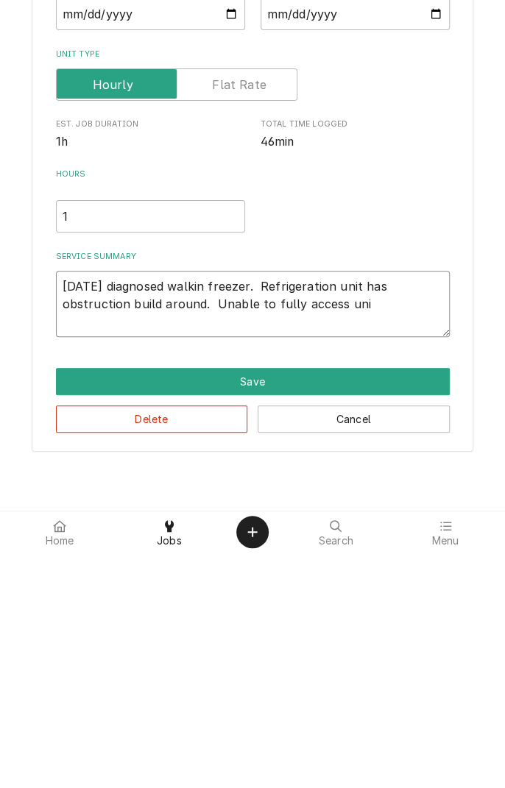
type textarea "x"
type textarea "9/22/25 diagnosed walkin freezer. Refrigeration unit has obstruction build arou…"
type textarea "x"
type textarea "9/22/25 diagnosed walkin freezer. Refrigeration unit has obstruction build arou…"
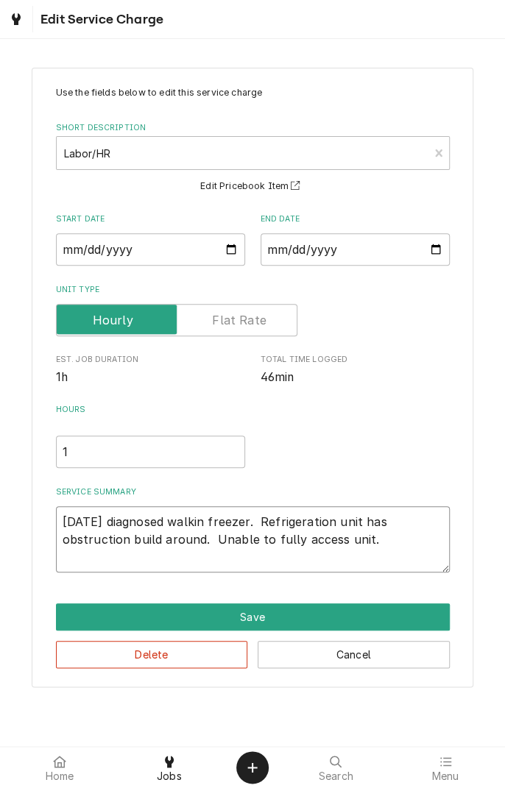
click at [396, 545] on textarea "9/22/25 diagnosed walkin freezer. Refrigeration unit has obstruction build arou…" at bounding box center [253, 539] width 394 height 66
type textarea "x"
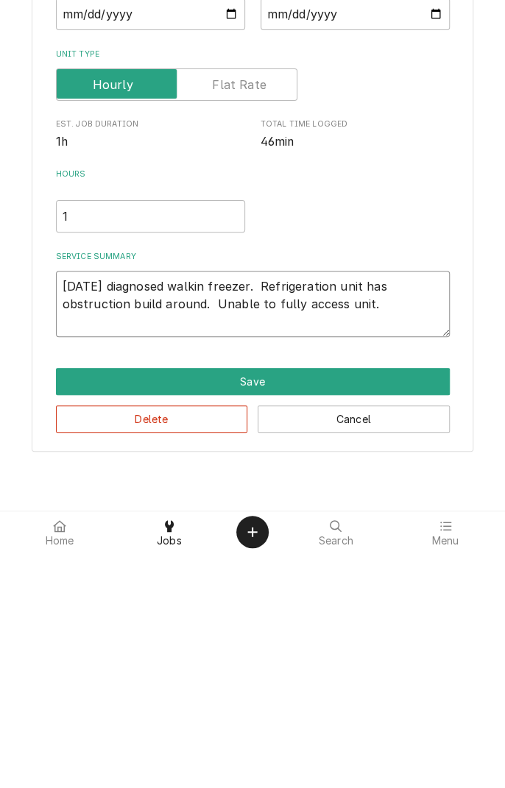
type textarea "9/22/25 diagnosed walkin freezer. Refrigeration unit has obstruction build arou…"
type textarea "x"
type textarea "9/22/25 diagnosed walkin freezer. Refrigeration unit has obstruction build arou…"
type textarea "x"
type textarea "9/22/25 diagnosed walkin freezer. Refrigeration unit has obstruction build arou…"
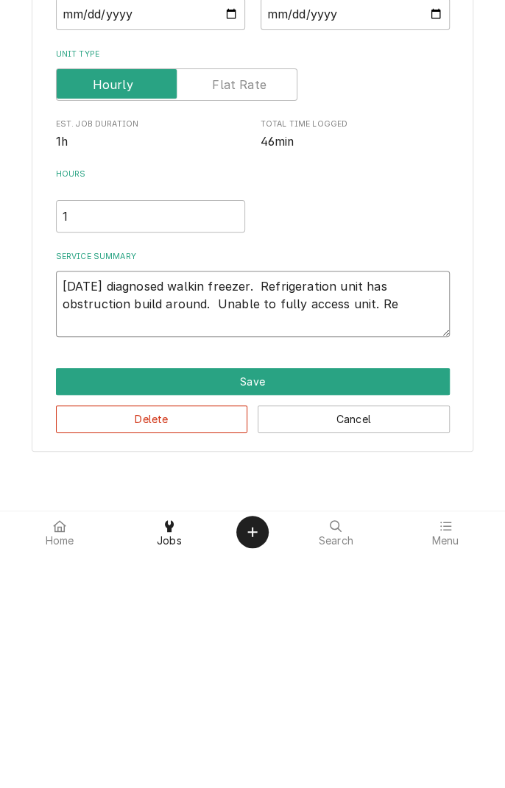
type textarea "x"
type textarea "9/22/25 diagnosed walkin freezer. Refrigeration unit has obstruction build arou…"
type textarea "x"
type textarea "9/22/25 diagnosed walkin freezer. Refrigeration unit has obstruction build arou…"
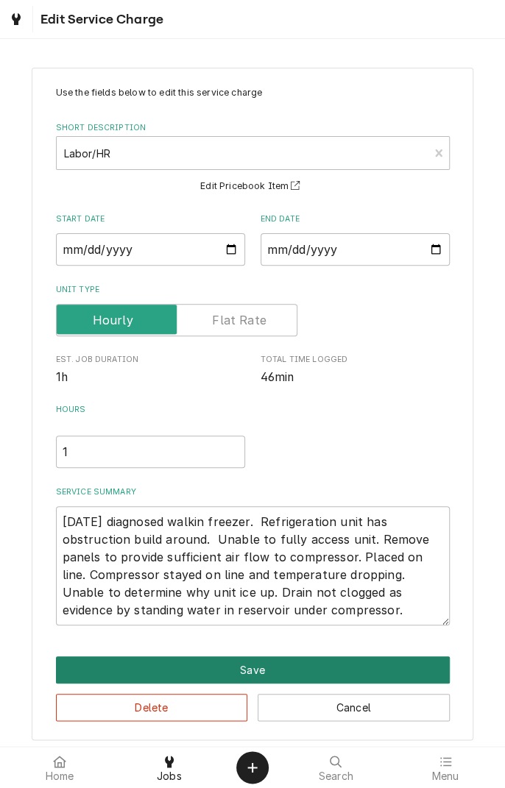
click at [274, 668] on button "Save" at bounding box center [253, 669] width 394 height 27
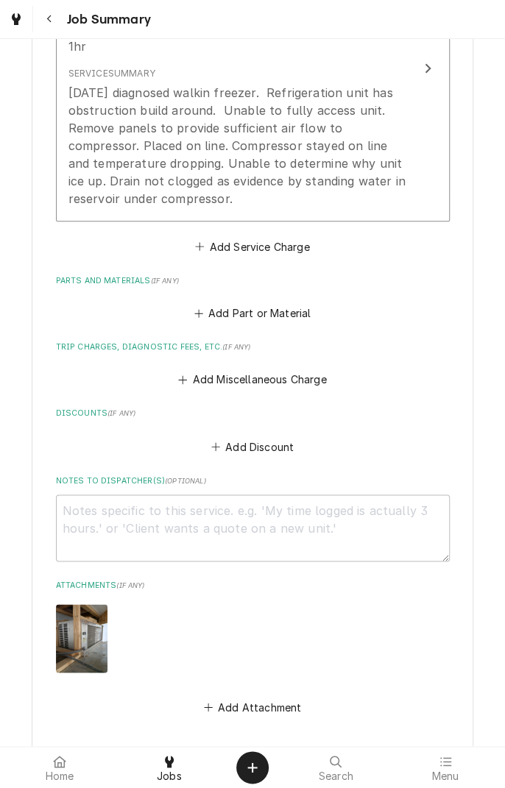
scroll to position [502, 0]
click at [254, 374] on button "Add Miscellaneous Charge" at bounding box center [252, 379] width 153 height 21
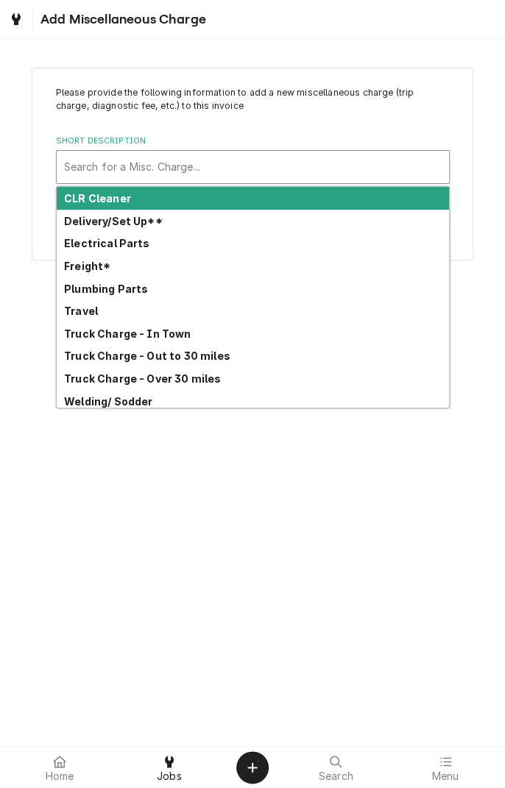
click at [90, 317] on div "Travel" at bounding box center [253, 310] width 392 height 23
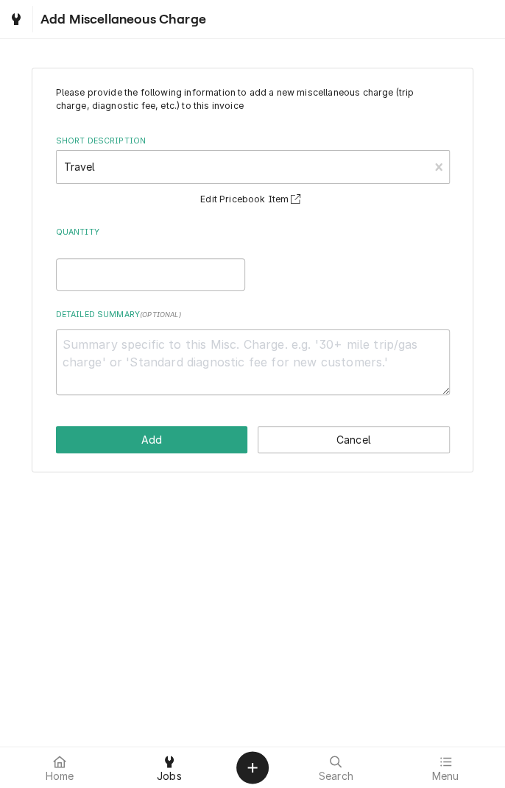
click at [458, 647] on div "Please provide the following information to add a new miscellaneous charge (tri…" at bounding box center [252, 392] width 505 height 707
click at [90, 274] on input "Quantity" at bounding box center [150, 274] width 189 height 32
click at [365, 350] on textarea "Detailed Summary ( optional )" at bounding box center [253, 362] width 394 height 66
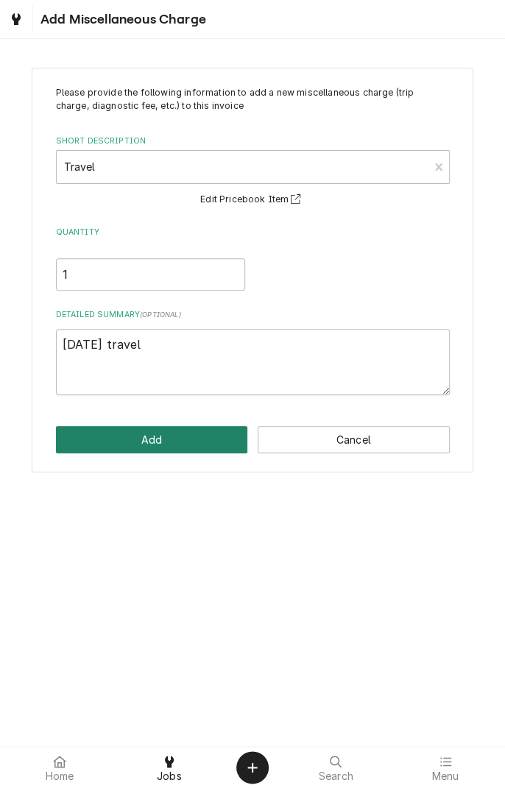
click at [195, 449] on button "Add" at bounding box center [152, 439] width 192 height 27
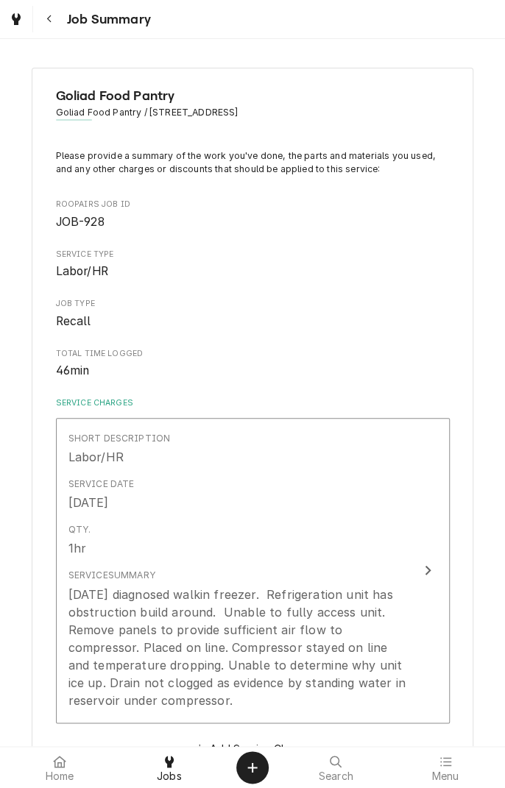
scroll to position [502, 0]
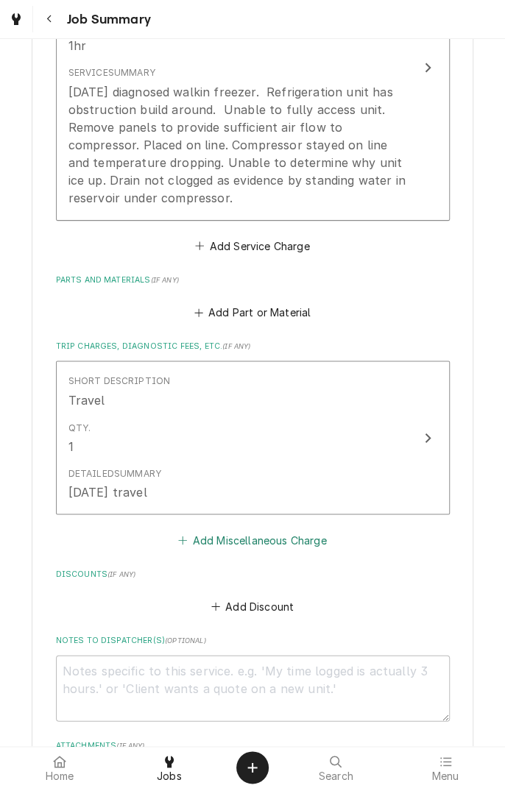
click at [288, 541] on button "Add Miscellaneous Charge" at bounding box center [252, 540] width 153 height 21
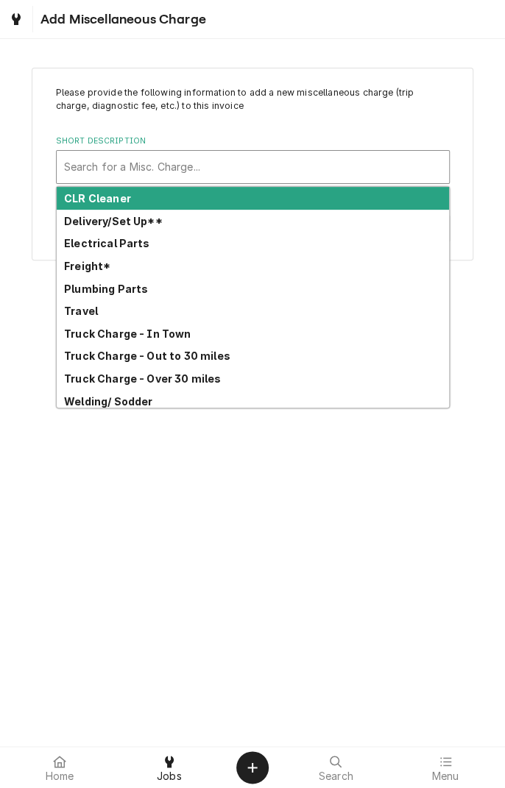
click at [196, 360] on strong "Truck Charge - Out to 30 miles" at bounding box center [147, 355] width 166 height 13
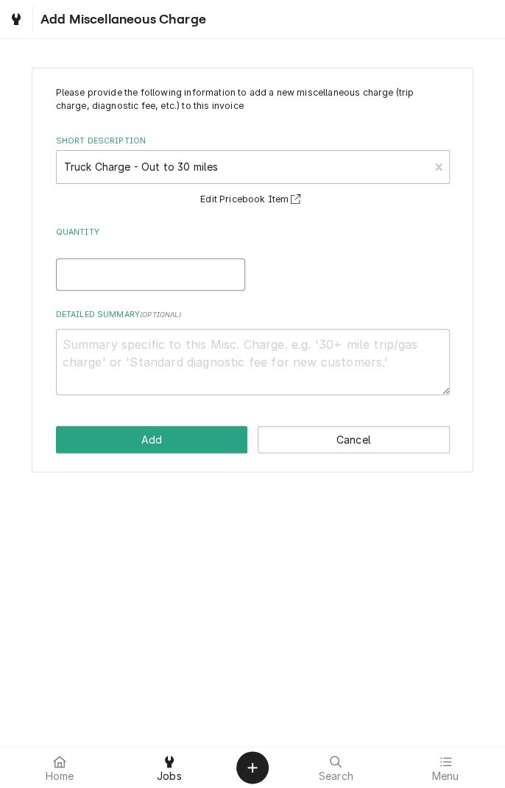
click at [187, 279] on input "Quantity" at bounding box center [150, 274] width 189 height 32
click at [288, 352] on textarea "Detailed Summary ( optional )" at bounding box center [253, 362] width 394 height 66
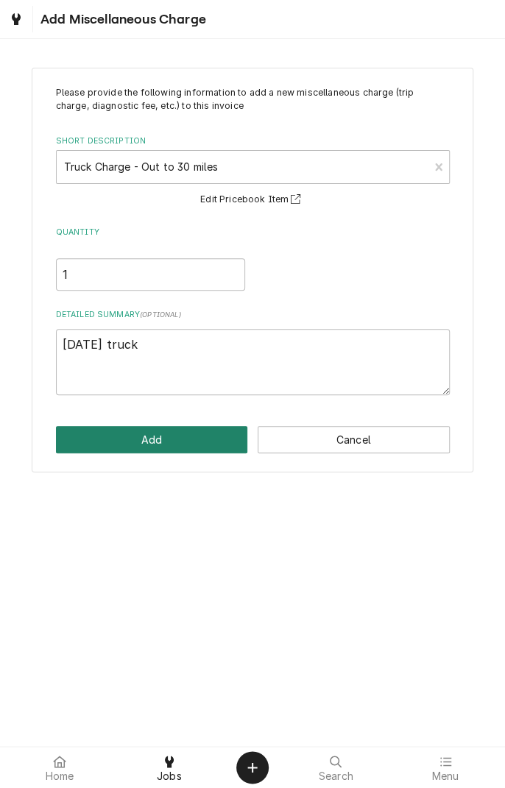
click at [181, 441] on button "Add" at bounding box center [152, 439] width 192 height 27
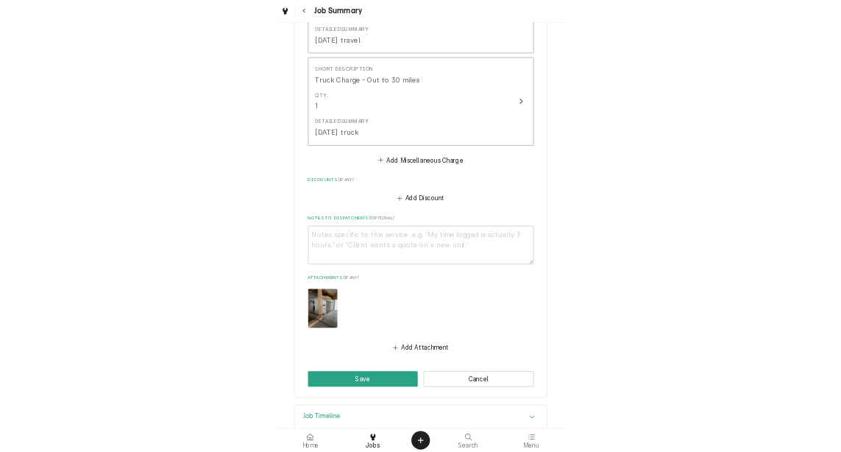
scroll to position [953, 0]
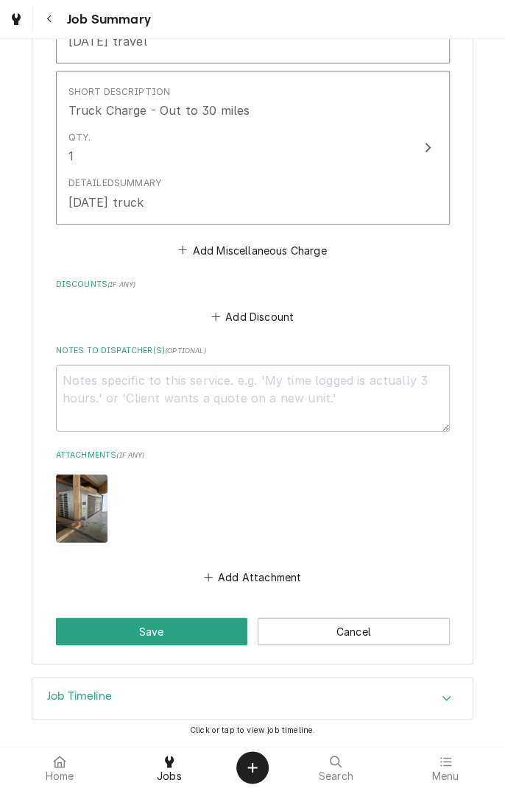
click at [154, 630] on button "Save" at bounding box center [152, 631] width 192 height 27
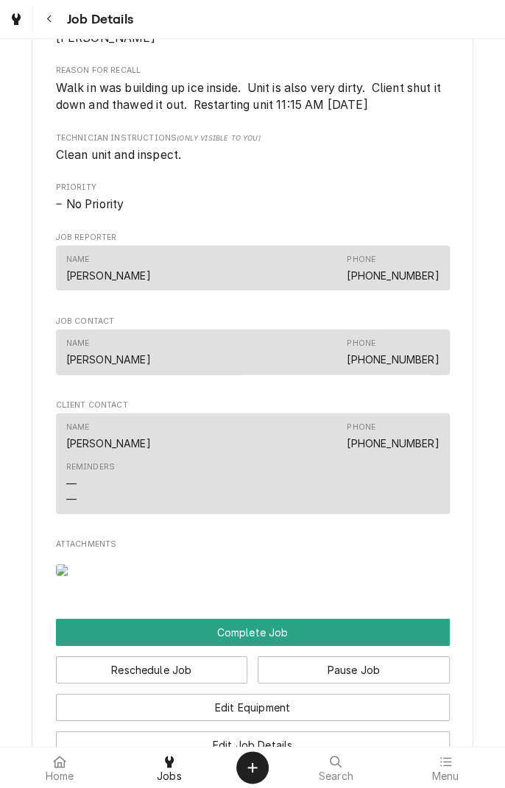
scroll to position [1401, 0]
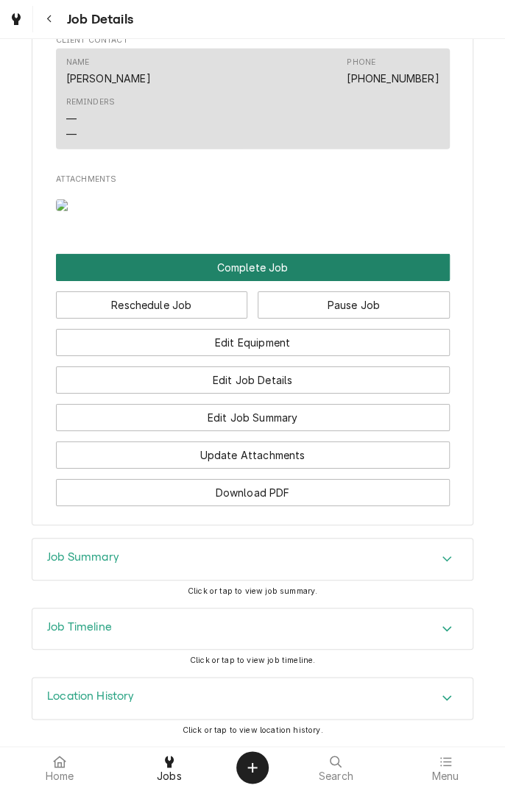
click at [299, 276] on button "Complete Job" at bounding box center [253, 267] width 394 height 27
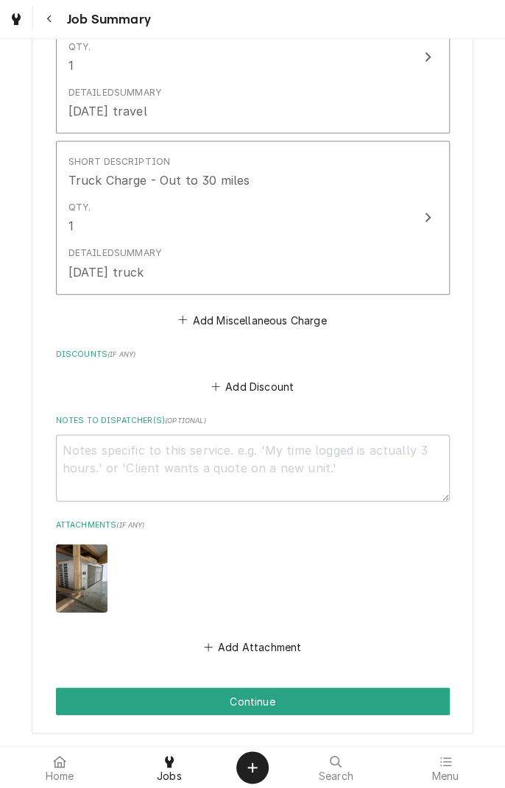
scroll to position [953, 0]
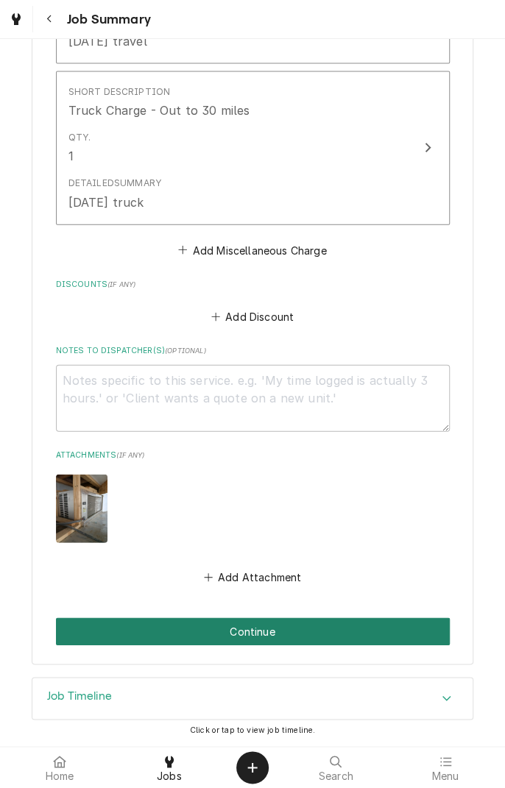
click at [288, 631] on button "Continue" at bounding box center [253, 631] width 394 height 27
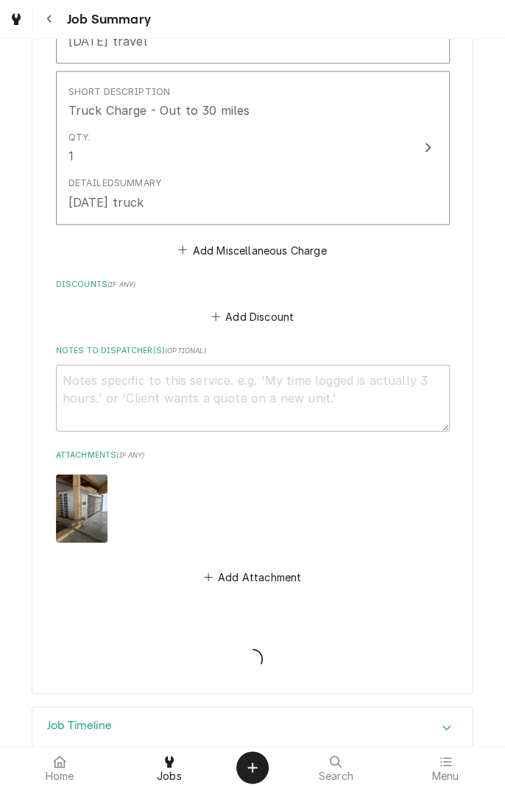
type textarea "x"
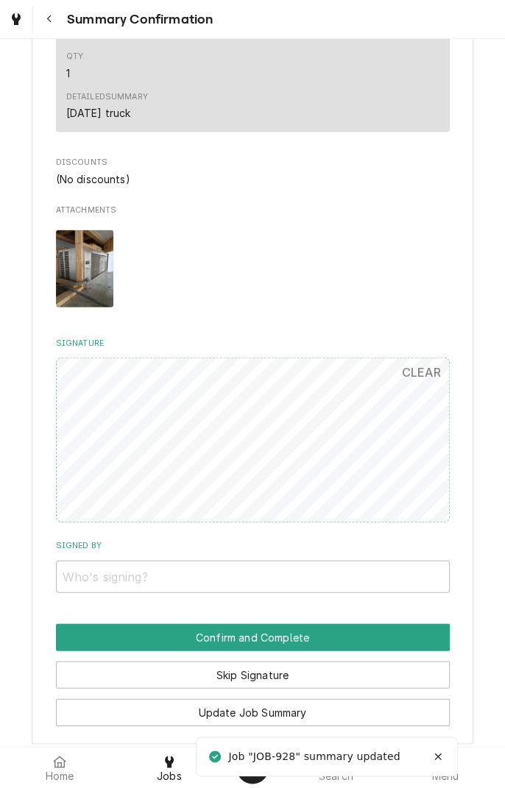
scroll to position [953, 0]
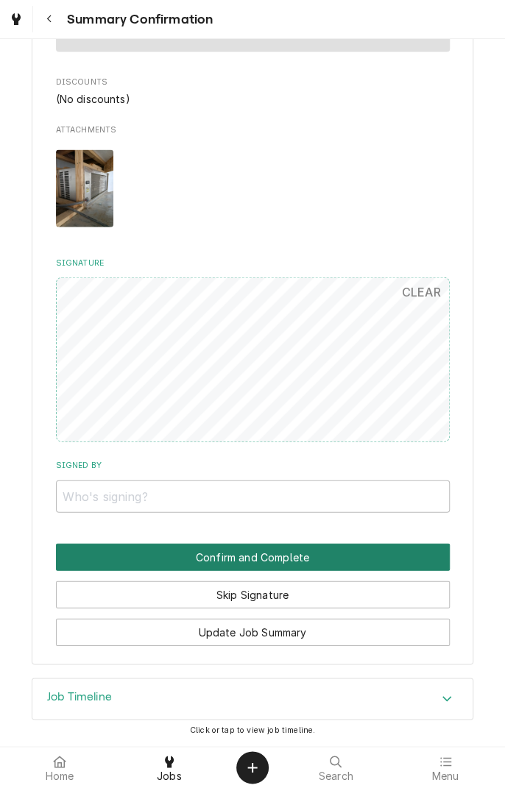
click at [295, 553] on button "Confirm and Complete" at bounding box center [253, 557] width 394 height 27
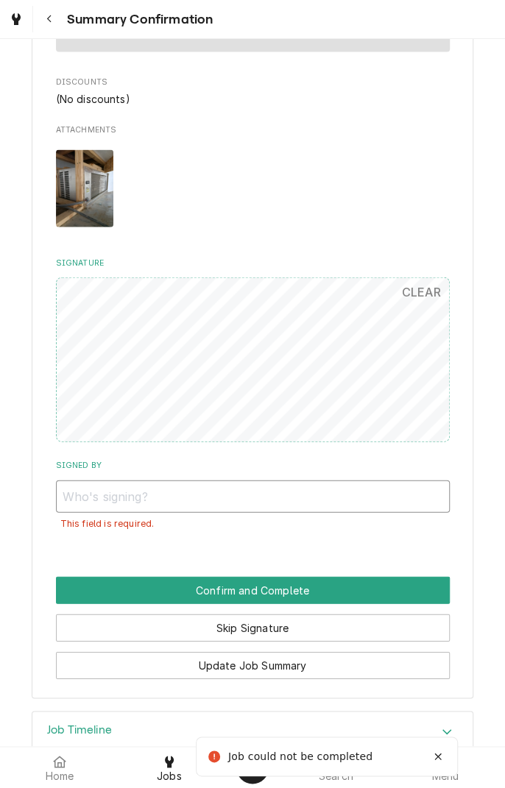
click at [95, 499] on input "Signed By" at bounding box center [253, 496] width 394 height 32
click at [107, 498] on input "Jore" at bounding box center [253, 496] width 394 height 32
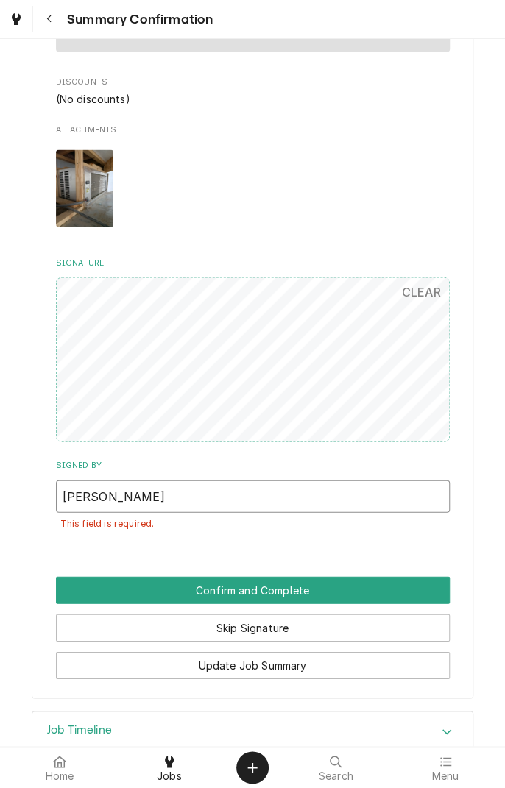
scroll to position [986, 0]
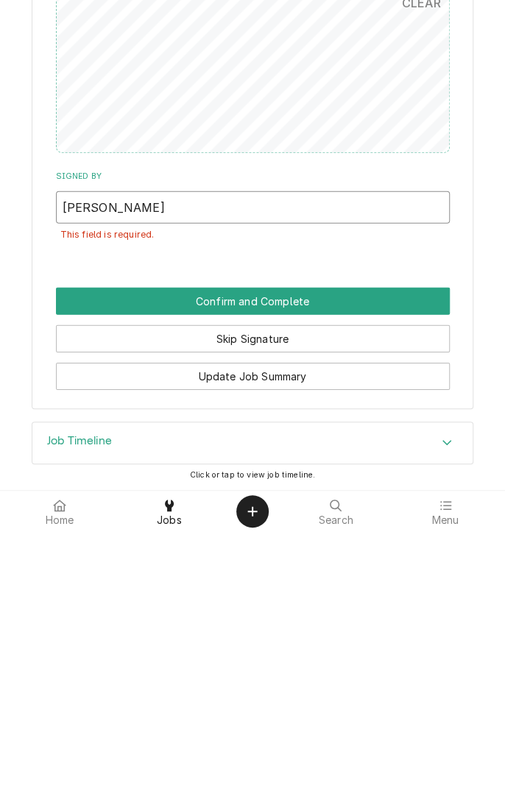
type input "Joe bokorney"
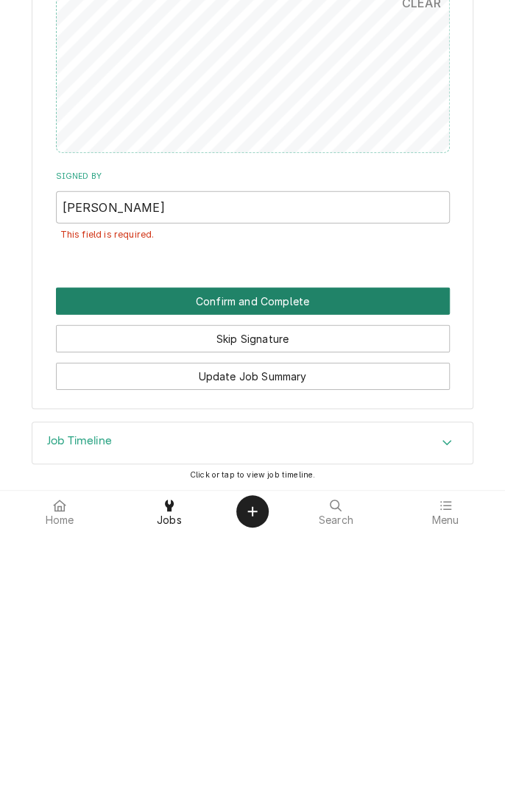
click at [310, 560] on button "Confirm and Complete" at bounding box center [253, 557] width 394 height 27
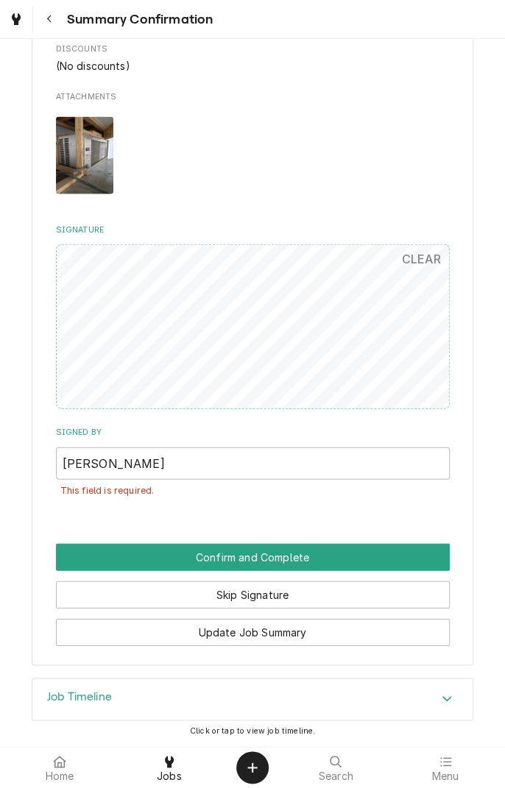
scroll to position [953, 0]
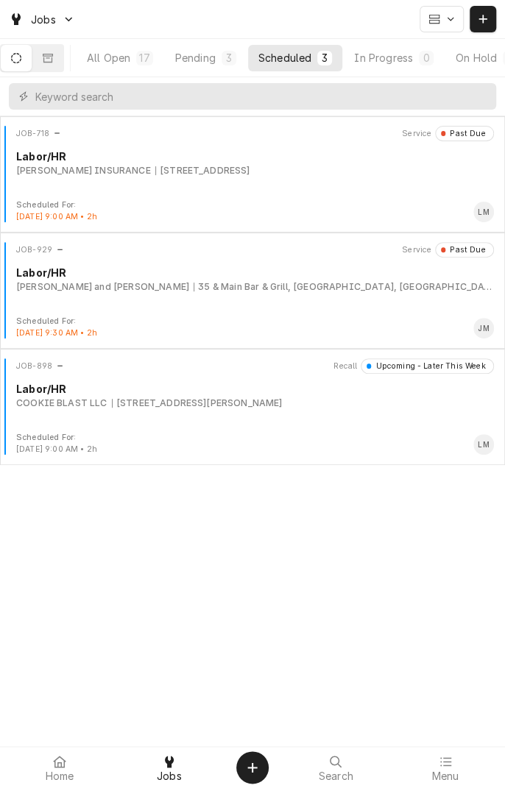
click at [19, 608] on div "JOB-718 Service Past Due Labor/HR SPAHN INSURANCE 1604 Houston Hwy 1604 Houston…" at bounding box center [252, 452] width 505 height 672
click at [57, 98] on input "Dynamic Content Wrapper" at bounding box center [261, 96] width 453 height 26
click at [78, 27] on div "Jobs" at bounding box center [42, 19] width 72 height 18
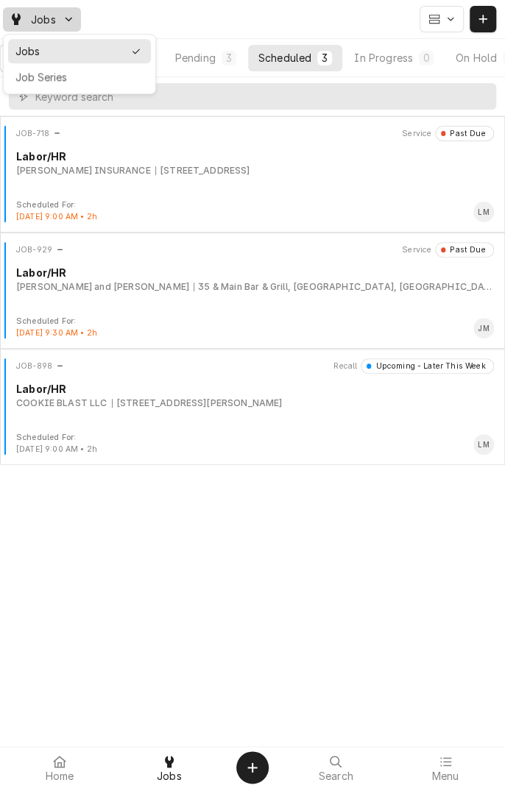
click at [142, 10] on html "Jobs All Open 17 Pending 3 Scheduled 3 In Progress 0 On Hold 8 Completed 3 JOB-…" at bounding box center [252, 394] width 505 height 788
click at [124, 11] on div "Jobs" at bounding box center [252, 19] width 505 height 38
click at [113, 12] on div "Jobs" at bounding box center [252, 19] width 505 height 38
click at [126, 13] on div "Jobs" at bounding box center [252, 19] width 505 height 38
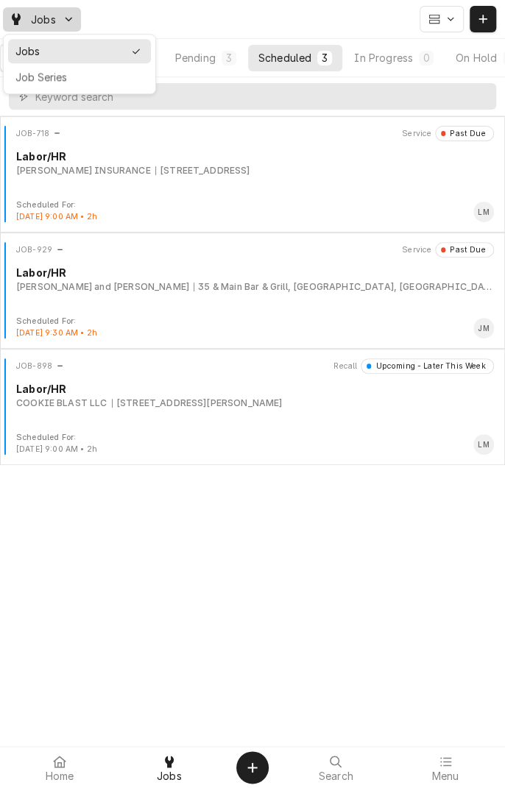
click at [112, 13] on div "Jobs" at bounding box center [252, 19] width 505 height 38
click at [111, 14] on div "Jobs" at bounding box center [252, 19] width 505 height 38
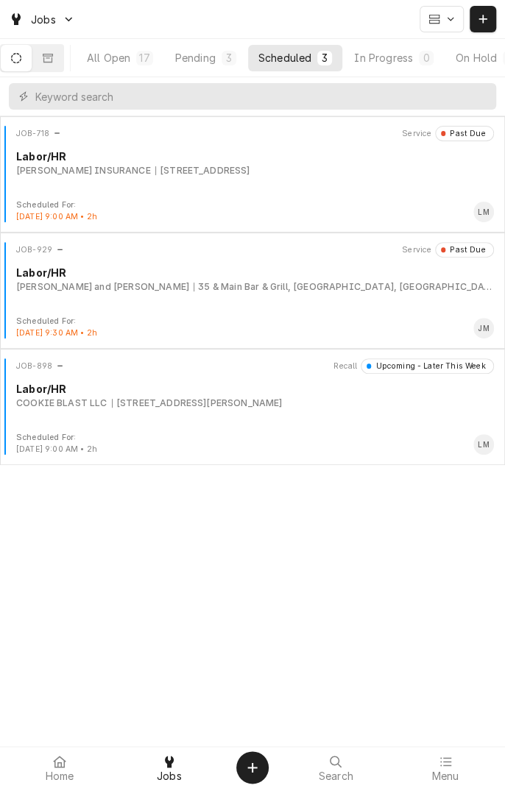
click at [112, 15] on div "Jobs" at bounding box center [252, 19] width 505 height 38
click at [125, 13] on div "Jobs" at bounding box center [252, 19] width 505 height 38
click at [146, 13] on div "Jobs" at bounding box center [252, 19] width 505 height 38
click at [190, 13] on div "Jobs" at bounding box center [252, 19] width 505 height 38
click at [191, 12] on div "Jobs" at bounding box center [252, 19] width 505 height 38
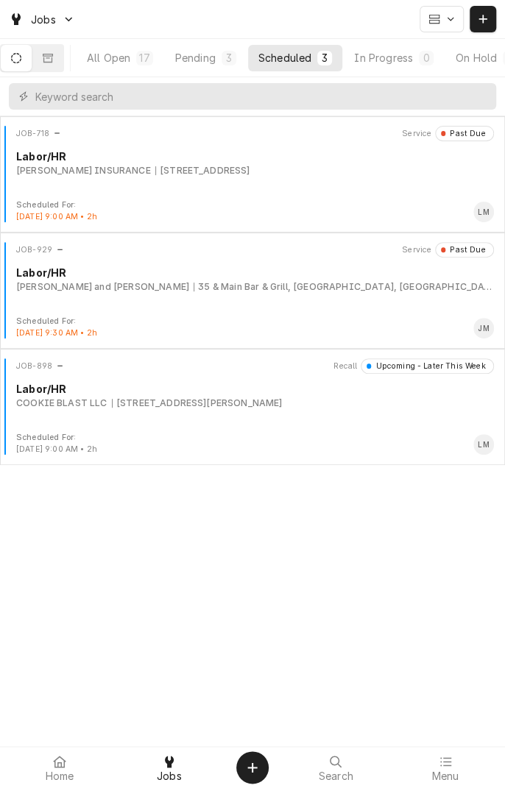
click at [192, 11] on div "Jobs" at bounding box center [252, 19] width 505 height 38
click at [193, 11] on div "Jobs" at bounding box center [252, 19] width 505 height 38
click at [207, 11] on div "Jobs" at bounding box center [252, 19] width 505 height 38
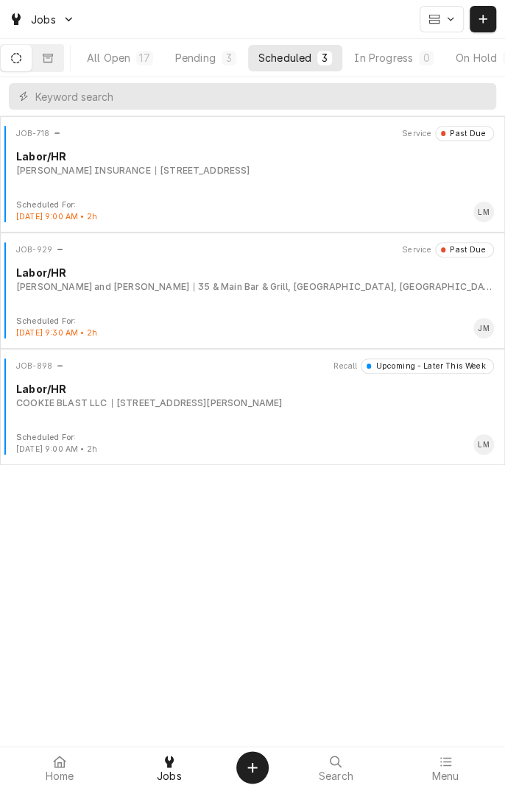
click at [206, 12] on div "Jobs" at bounding box center [252, 19] width 505 height 38
click at [206, 13] on div "Jobs" at bounding box center [252, 19] width 505 height 38
click at [207, 15] on div "Jobs" at bounding box center [252, 19] width 505 height 38
click at [209, 16] on div "Jobs" at bounding box center [252, 19] width 505 height 38
click at [115, 29] on div "Jobs" at bounding box center [252, 19] width 505 height 38
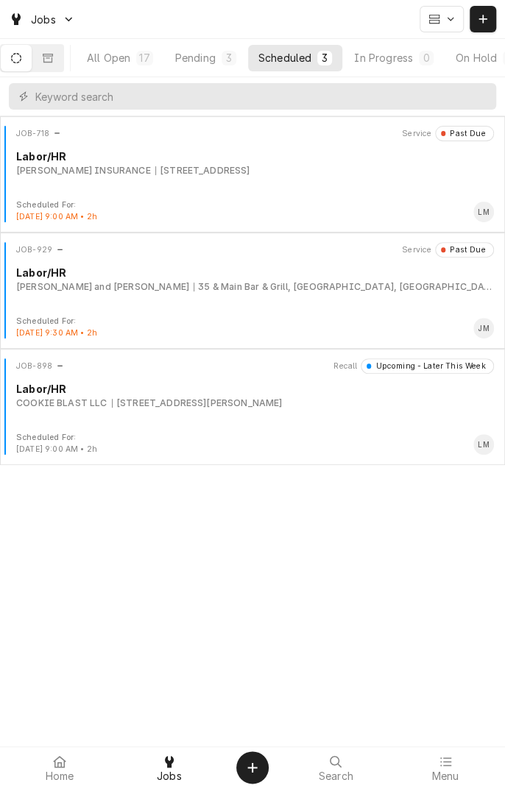
click at [113, 32] on div "Jobs" at bounding box center [252, 19] width 505 height 38
click at [112, 34] on div "Jobs" at bounding box center [252, 19] width 505 height 38
click at [102, 35] on div "Jobs" at bounding box center [252, 19] width 505 height 38
click at [101, 34] on div "Jobs" at bounding box center [252, 19] width 505 height 38
click at [100, 34] on div "Jobs" at bounding box center [252, 19] width 505 height 38
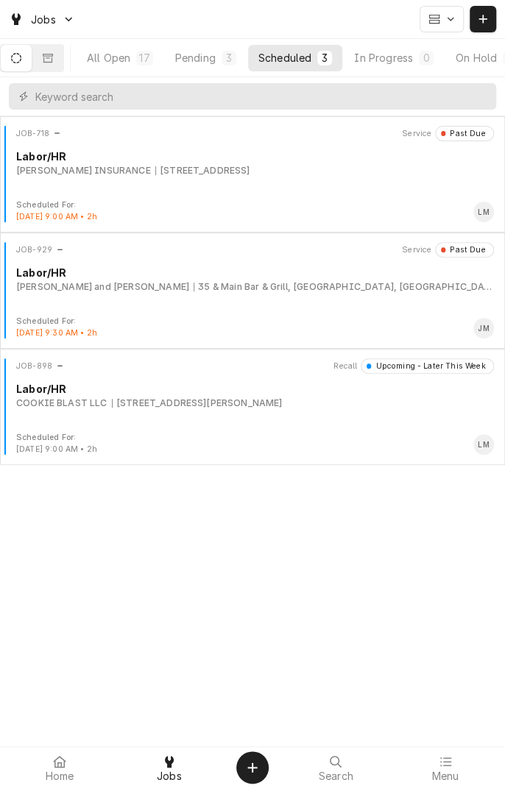
click at [100, 33] on div "Jobs" at bounding box center [252, 19] width 505 height 38
click at [110, 33] on div "Jobs" at bounding box center [252, 19] width 505 height 38
click at [110, 32] on div "Jobs" at bounding box center [252, 19] width 505 height 38
click at [111, 31] on div "Jobs" at bounding box center [252, 19] width 505 height 38
click at [110, 31] on div "Jobs" at bounding box center [252, 19] width 505 height 38
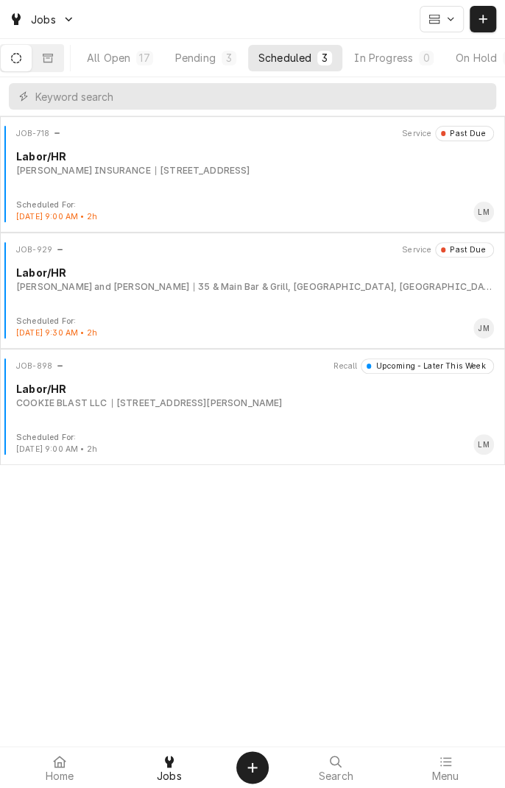
click at [110, 32] on div "Jobs" at bounding box center [252, 19] width 505 height 38
click at [99, 32] on div "Jobs" at bounding box center [252, 19] width 505 height 38
click at [98, 33] on div "Jobs" at bounding box center [252, 19] width 505 height 38
click at [97, 34] on div "Jobs" at bounding box center [252, 19] width 505 height 38
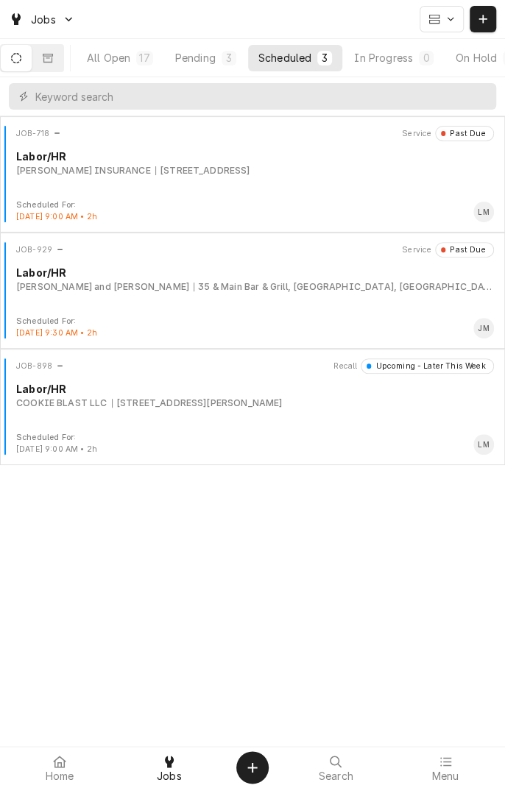
click at [96, 35] on div "Jobs" at bounding box center [252, 19] width 505 height 38
click at [81, 18] on link "Jobs" at bounding box center [42, 19] width 78 height 24
click at [91, 18] on html "Jobs All Open 17 Pending 3 Scheduled 3 In Progress 0 On Hold 8 Completed 3 JOB-…" at bounding box center [252, 394] width 505 height 788
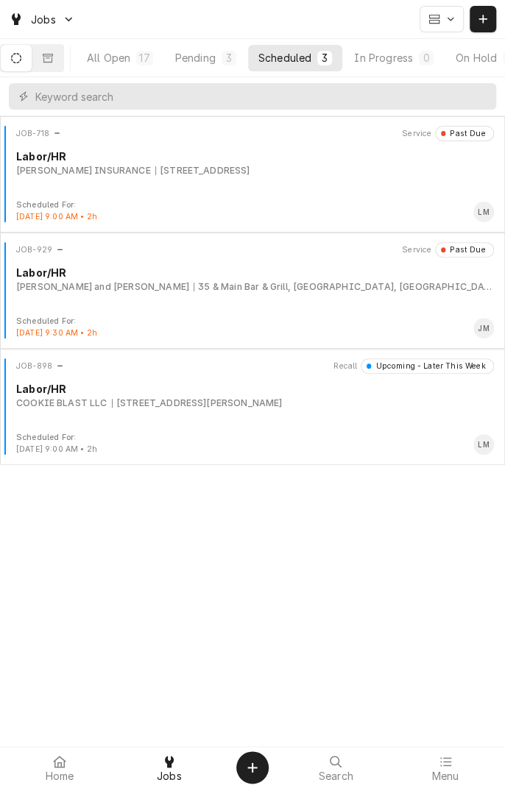
click at [90, 18] on html "Jobs All Open 17 Pending 3 Scheduled 3 In Progress 0 On Hold 8 Completed 3 JOB-…" at bounding box center [252, 394] width 505 height 788
click at [92, 45] on button "All Open 17" at bounding box center [119, 58] width 87 height 26
click at [78, 18] on div "Jobs" at bounding box center [42, 19] width 72 height 18
click at [89, 18] on html "Jobs All Open 17 Pending 3 Scheduled 3 In Progress 0 On Hold 8 Completed 3 JOB-…" at bounding box center [252, 394] width 505 height 788
click at [90, 18] on html "Jobs All Open 17 Pending 3 Scheduled 3 In Progress 0 On Hold 8 Completed 3 JOB-…" at bounding box center [252, 394] width 505 height 788
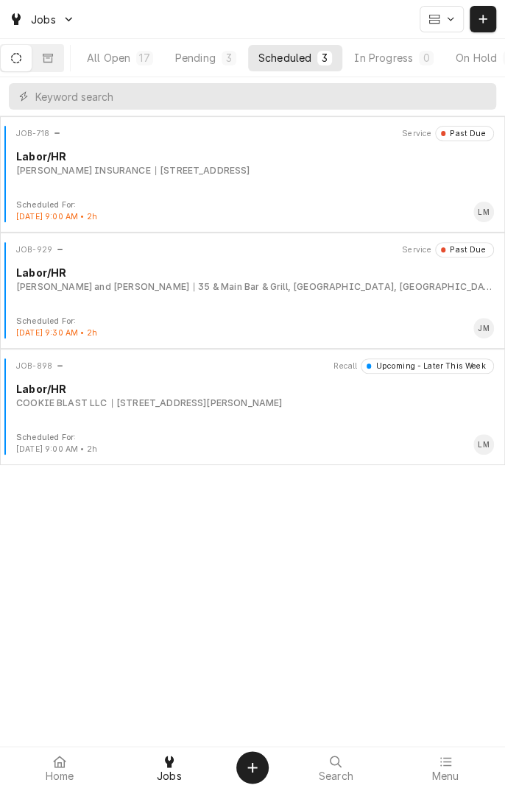
click at [92, 18] on html "Jobs All Open 17 Pending 3 Scheduled 3 In Progress 0 On Hold 8 Completed 3 JOB-…" at bounding box center [252, 394] width 505 height 788
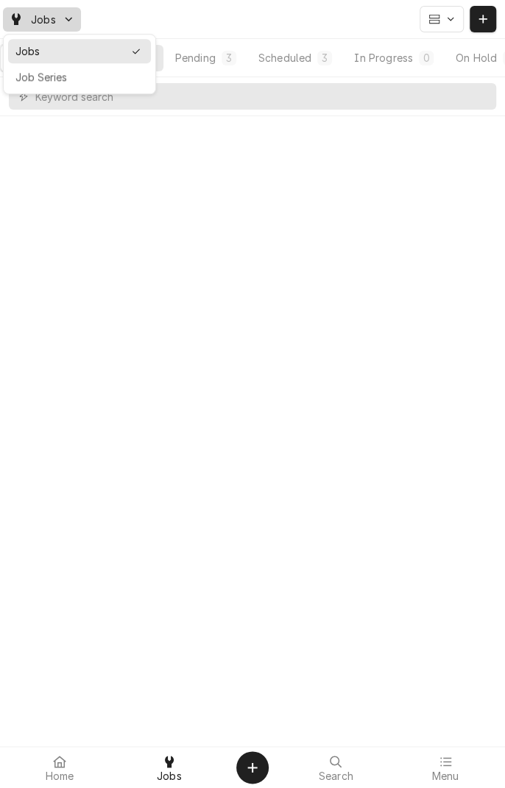
click at [94, 17] on html "Jobs All Open 17 Pending 3 Scheduled 3 In Progress 0 On Hold 8 Completed 3 Date…" at bounding box center [252, 394] width 505 height 788
click at [78, 18] on div "Jobs" at bounding box center [42, 19] width 72 height 18
click at [208, 130] on html "Jobs All Open 17 Pending 3 Scheduled 3 In Progress 0 On Hold 8 Completed 3 Date…" at bounding box center [252, 394] width 505 height 788
click at [192, 137] on html "Jobs All Open 17 Pending 3 Scheduled 3 In Progress 0 On Hold 8 Completed 3 Date…" at bounding box center [252, 394] width 505 height 788
click at [174, 147] on html "Jobs All Open 17 Pending 3 Scheduled 3 In Progress 0 On Hold 8 Completed 3 Date…" at bounding box center [252, 394] width 505 height 788
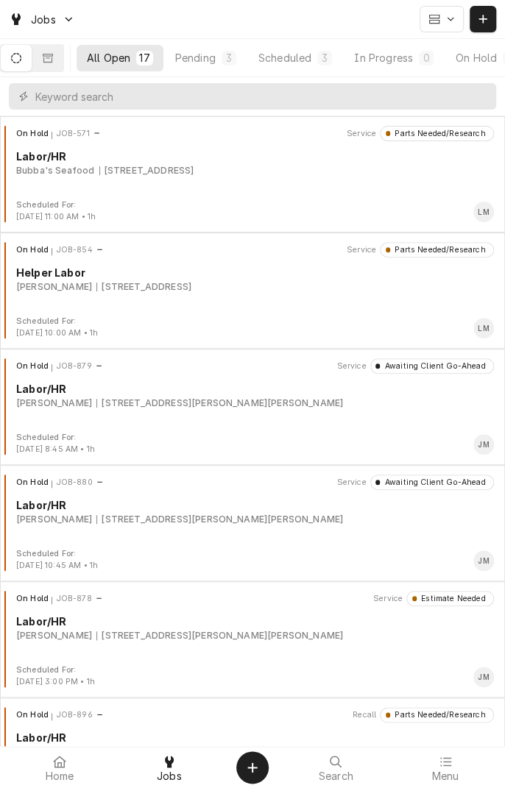
click at [42, 21] on span "Jobs" at bounding box center [43, 19] width 25 height 15
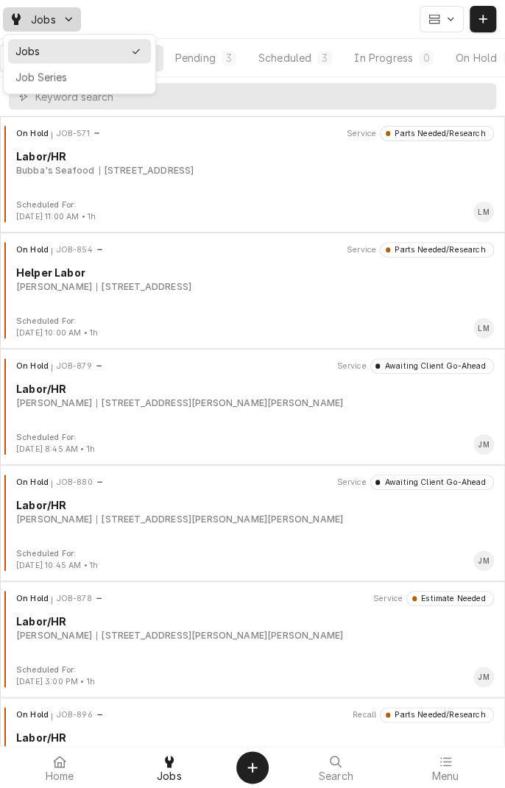
click at [92, 40] on div "Jobs" at bounding box center [79, 51] width 143 height 24
click at [63, 48] on button "Dynamic Content Wrapper" at bounding box center [47, 58] width 31 height 26
click at [31, 198] on div "On Hold JOB-571 Service Parts Needed/Research Labor/HR Bubba's Seafood 1604 Hou…" at bounding box center [252, 163] width 493 height 74
click at [32, 198] on div "On Hold JOB-571 Service Parts Needed/Research Labor/HR Bubba's Seafood 1604 Hou…" at bounding box center [252, 163] width 493 height 74
click at [51, 204] on div "On Hold JOB-571 Service Parts Needed/Research Labor/HR Bubba's Seafood 1604 Hou…" at bounding box center [252, 452] width 505 height 672
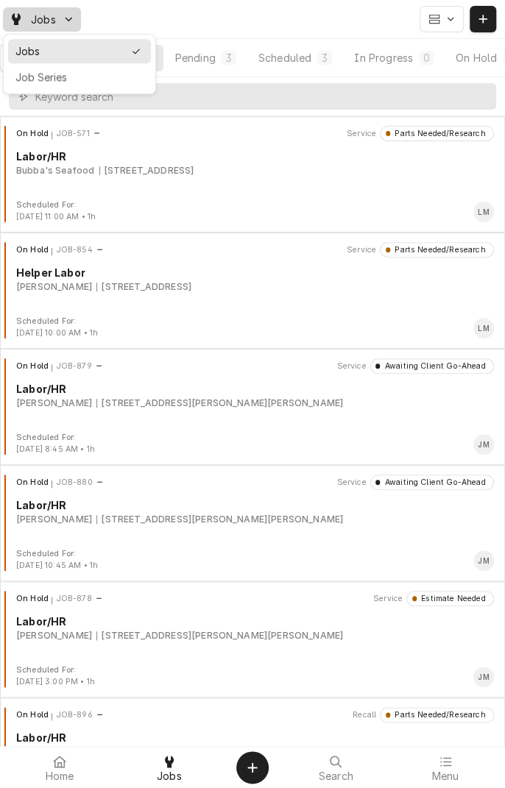
click at [50, 207] on div "On Hold JOB-571 Service Parts Needed/Research Labor/HR Bubba's Seafood 1604 Hou…" at bounding box center [252, 452] width 505 height 672
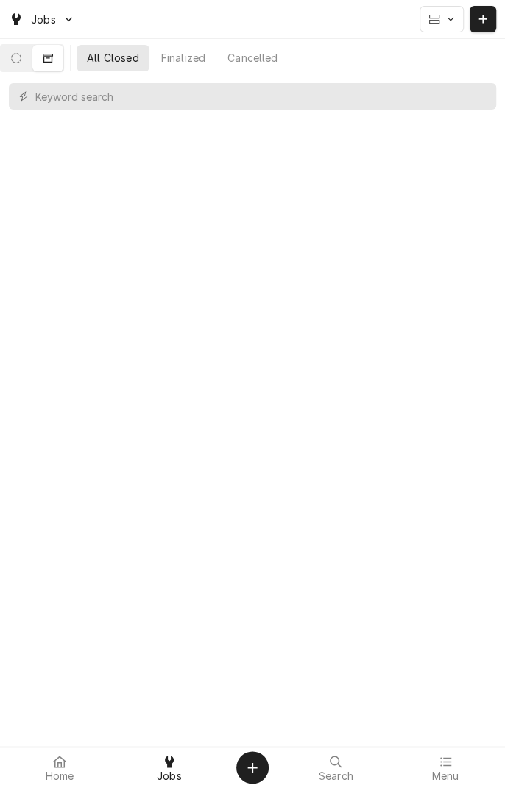
click at [41, 219] on div "KdbrYMx Date — Time — Duration — Labels No labels Reason For Call Not mentioned" at bounding box center [252, 452] width 505 height 672
click at [29, 225] on div "KdbrYMx Date — Time — Duration — Labels No labels Reason For Call Not mentioned" at bounding box center [252, 452] width 505 height 672
click at [26, 452] on div "KdbrYMx Date — Time — Duration — Labels No labels Reason For Call Not mentioned" at bounding box center [252, 452] width 505 height 672
click at [43, 435] on div "KdbrYMx Date — Time — Duration — Labels No labels Reason For Call Not mentioned" at bounding box center [252, 452] width 505 height 672
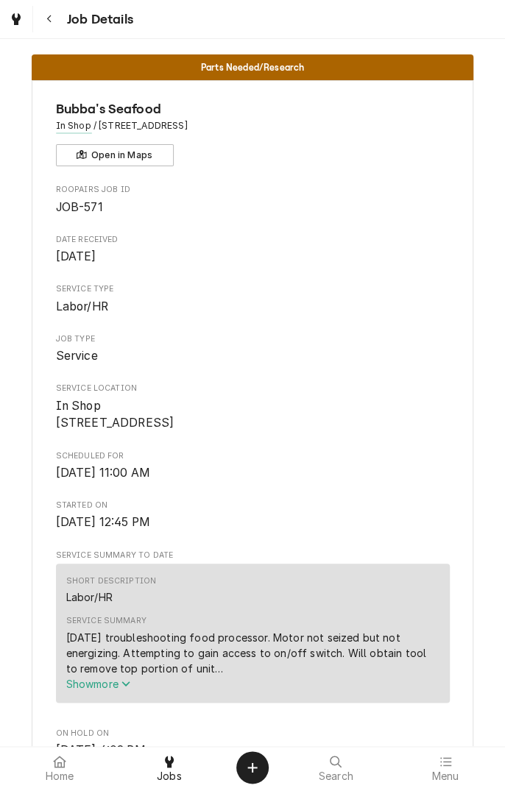
scroll to position [13, 0]
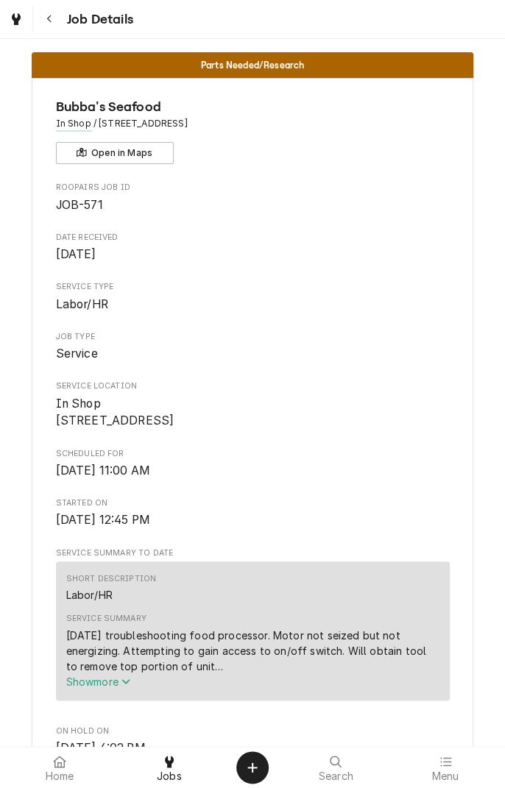
click at [51, 57] on div "Parts Needed/Research" at bounding box center [252, 65] width 441 height 26
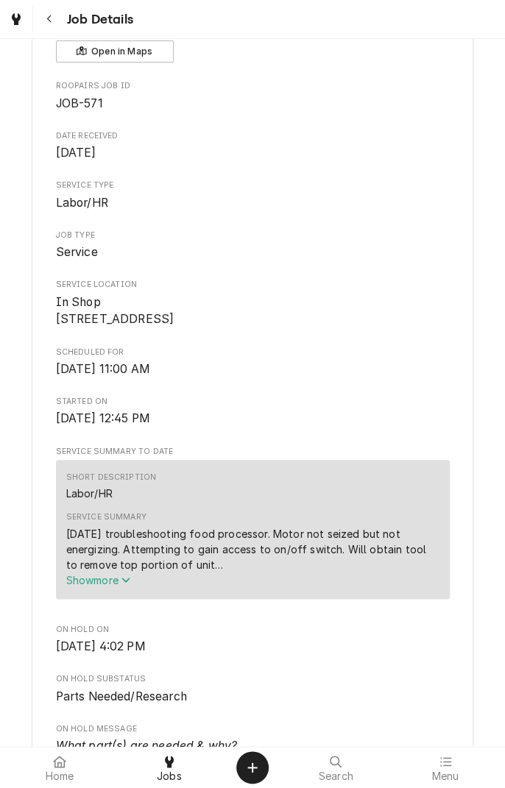
click at [49, 18] on icon "Navigate back" at bounding box center [49, 19] width 7 height 10
click at [61, 27] on button "Navigate back" at bounding box center [49, 19] width 26 height 26
click at [57, 22] on button "Navigate back" at bounding box center [49, 19] width 26 height 26
click at [158, 40] on button "Open in Maps" at bounding box center [115, 51] width 118 height 22
